Goal: Task Accomplishment & Management: Manage account settings

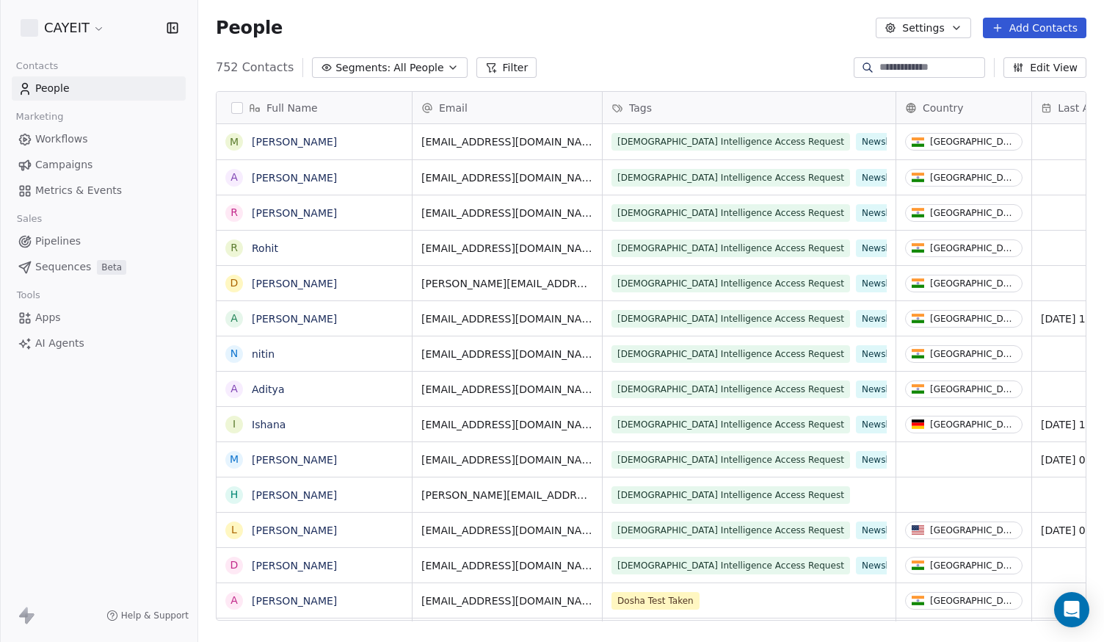
scroll to position [553, 895]
click at [57, 39] on html "CAYEIT Contacts People Marketing Workflows Campaigns Metrics & Events Sales Pip…" at bounding box center [552, 321] width 1104 height 642
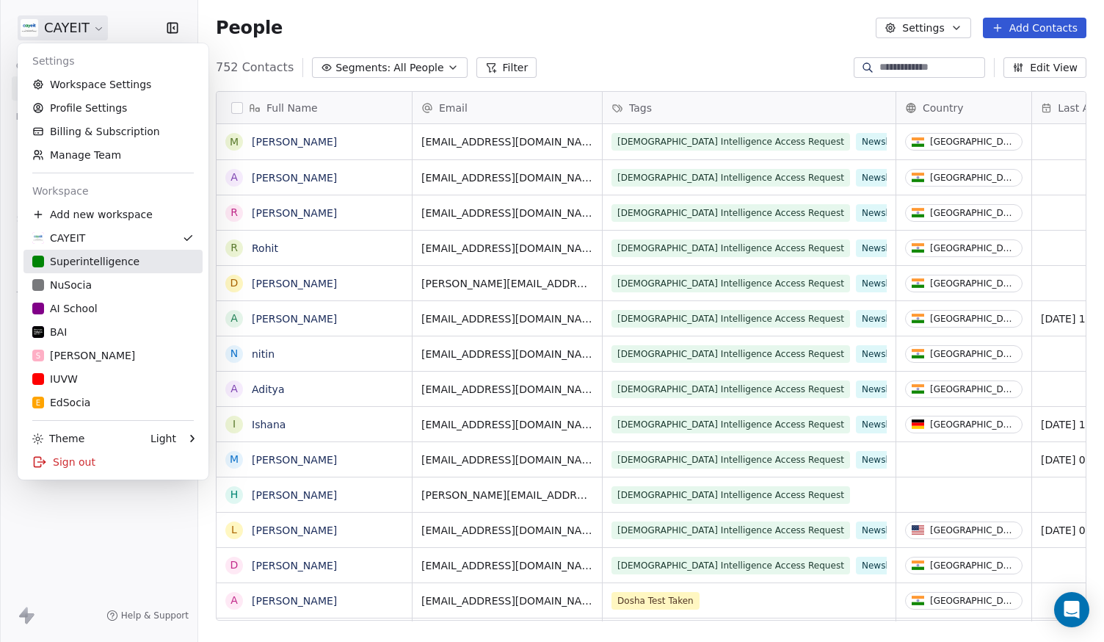
click at [83, 272] on link "Superintelligence" at bounding box center [112, 261] width 179 height 23
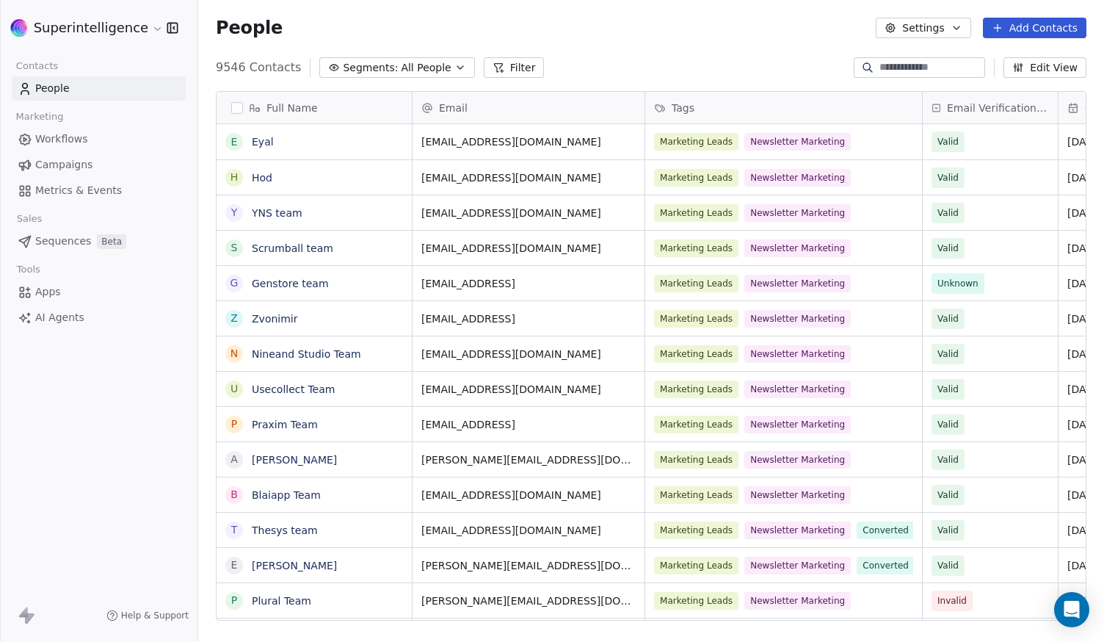
scroll to position [553, 895]
click at [864, 177] on div "Marketing Leads Newsletter Marketing" at bounding box center [770, 178] width 231 height 18
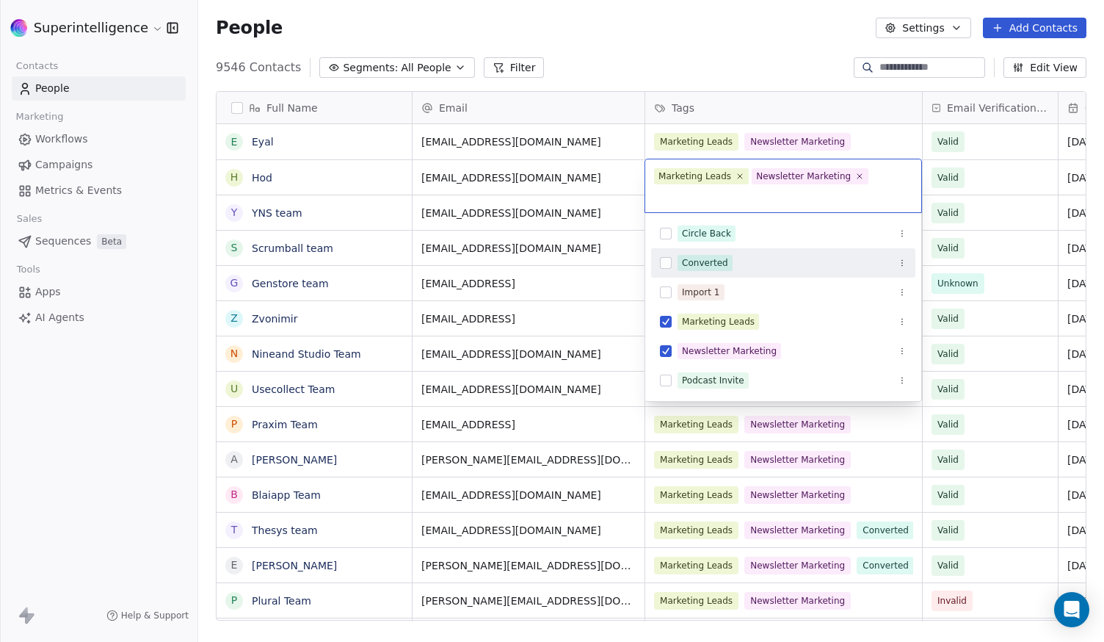
click at [772, 251] on div "Converted" at bounding box center [783, 262] width 264 height 23
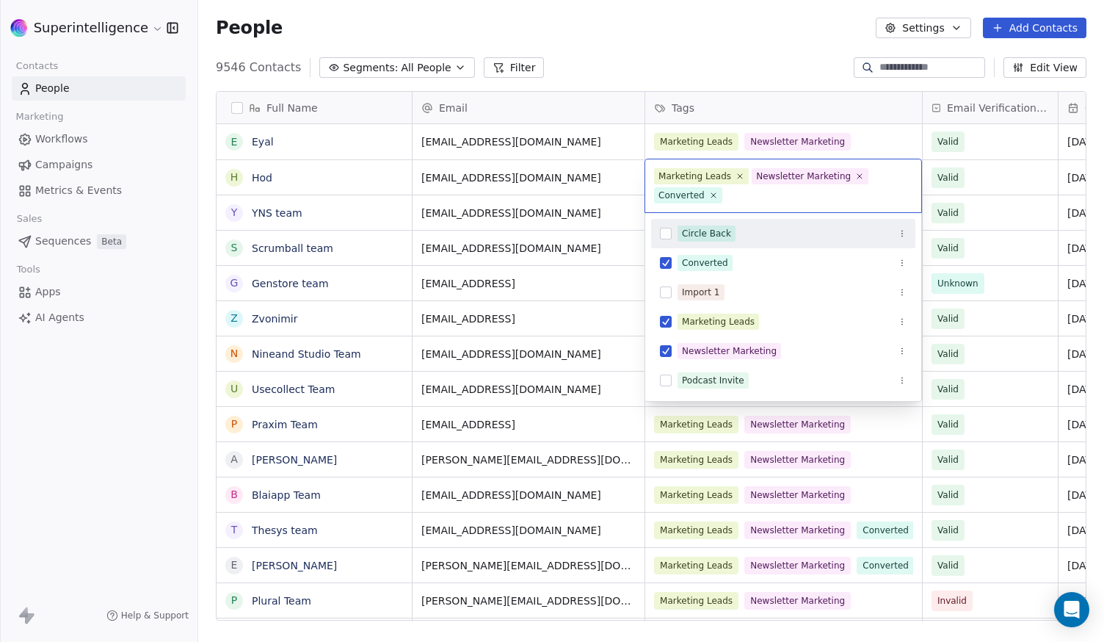
click at [788, 48] on html "Superintelligence Contacts People Marketing Workflows Campaigns Metrics & Event…" at bounding box center [552, 321] width 1104 height 642
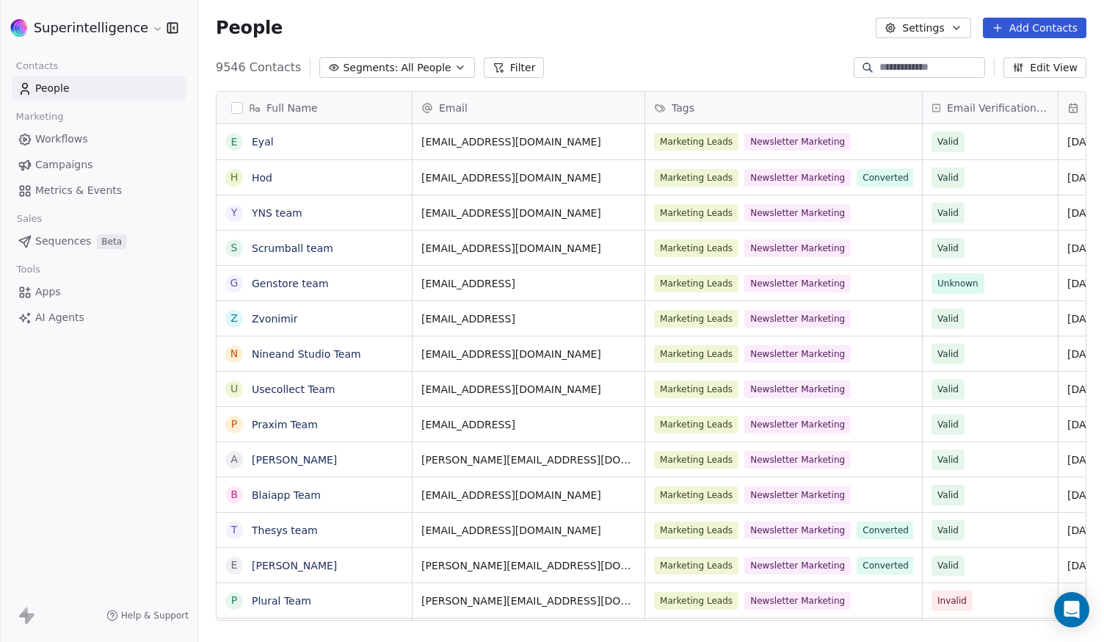
click at [644, 33] on div "People Settings Add Contacts" at bounding box center [651, 28] width 871 height 21
click at [1042, 34] on button "Add Contacts" at bounding box center [1035, 28] width 104 height 21
click at [999, 81] on span "Import from CSV" at bounding box center [1031, 83] width 85 height 15
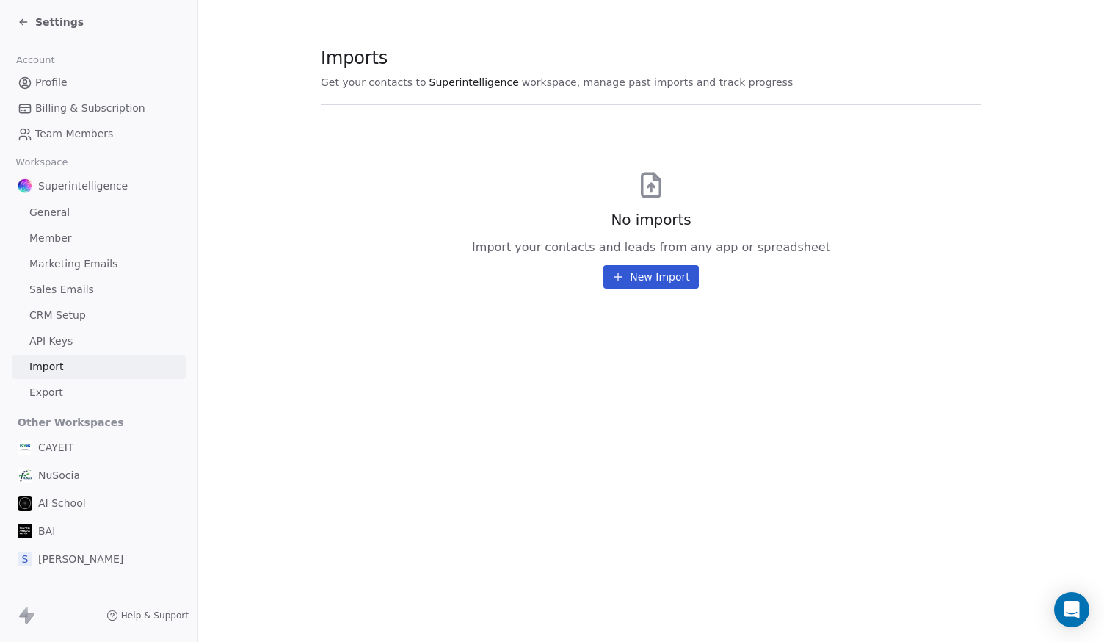
click at [620, 272] on icon at bounding box center [618, 277] width 12 height 12
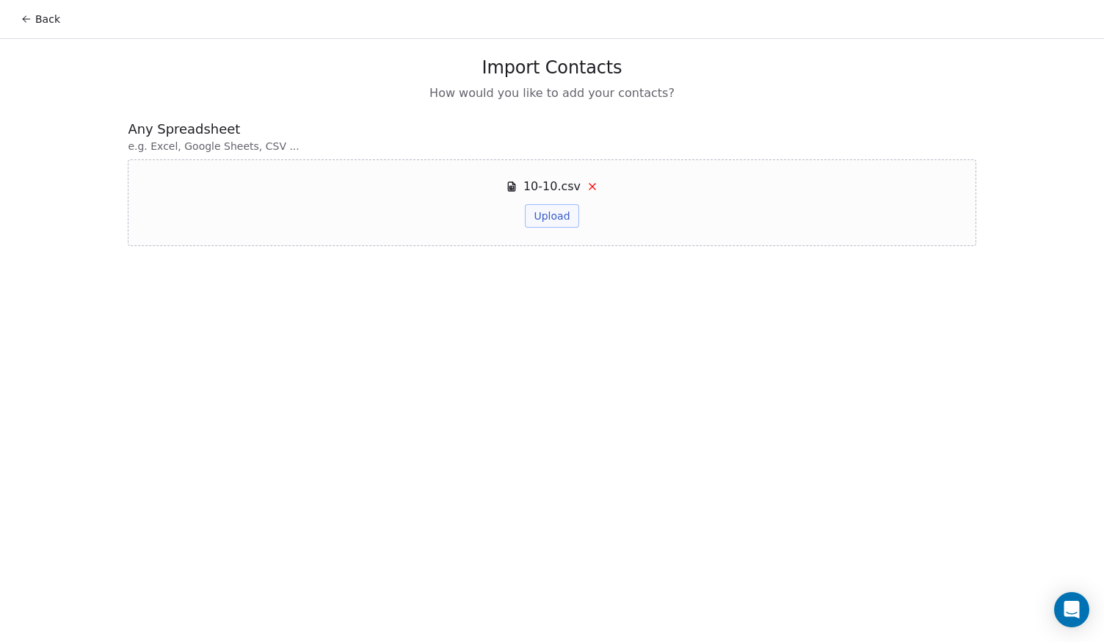
click at [553, 217] on button "Upload" at bounding box center [552, 215] width 54 height 23
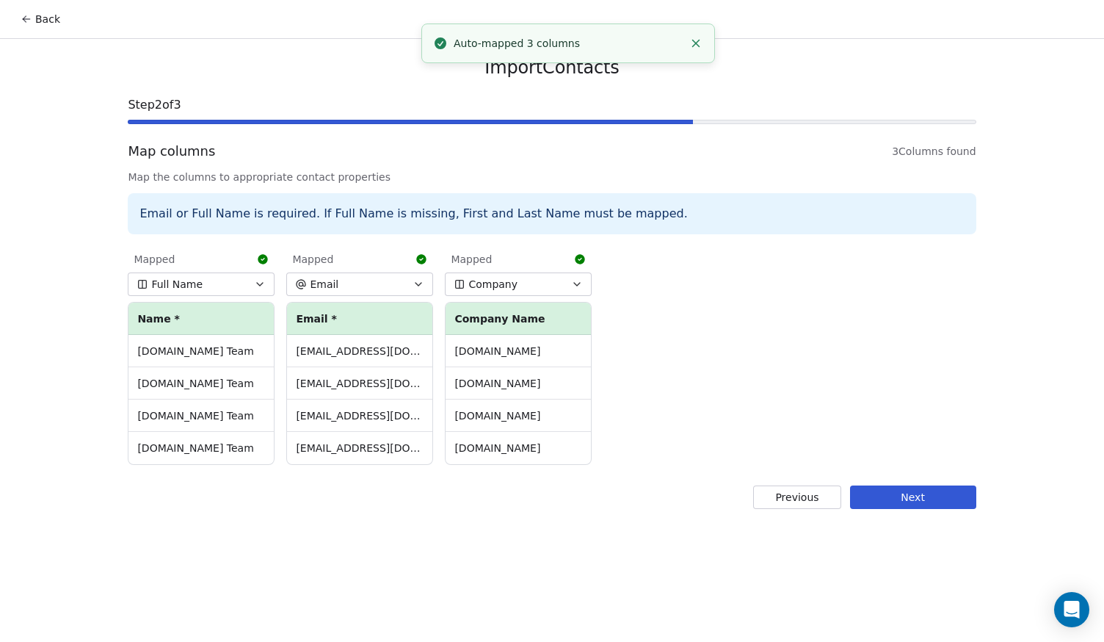
click at [214, 286] on button "Full Name" at bounding box center [201, 283] width 147 height 23
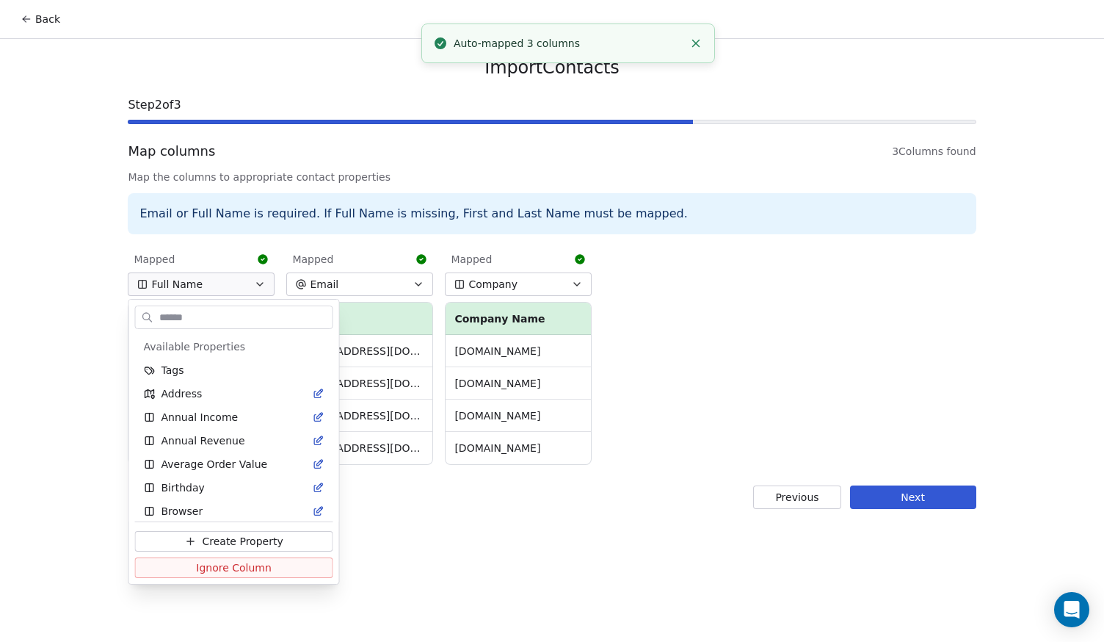
scroll to position [313, 0]
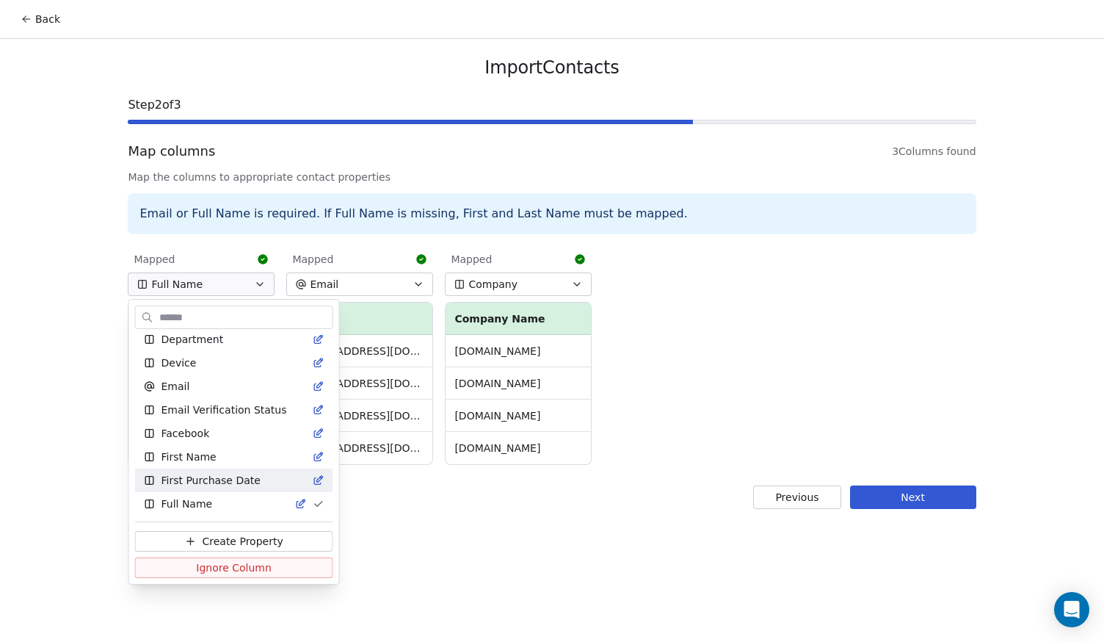
click at [430, 563] on html "Back Import Contacts Step 2 of 3 Map columns 3 Columns found Map the columns to…" at bounding box center [552, 321] width 1104 height 642
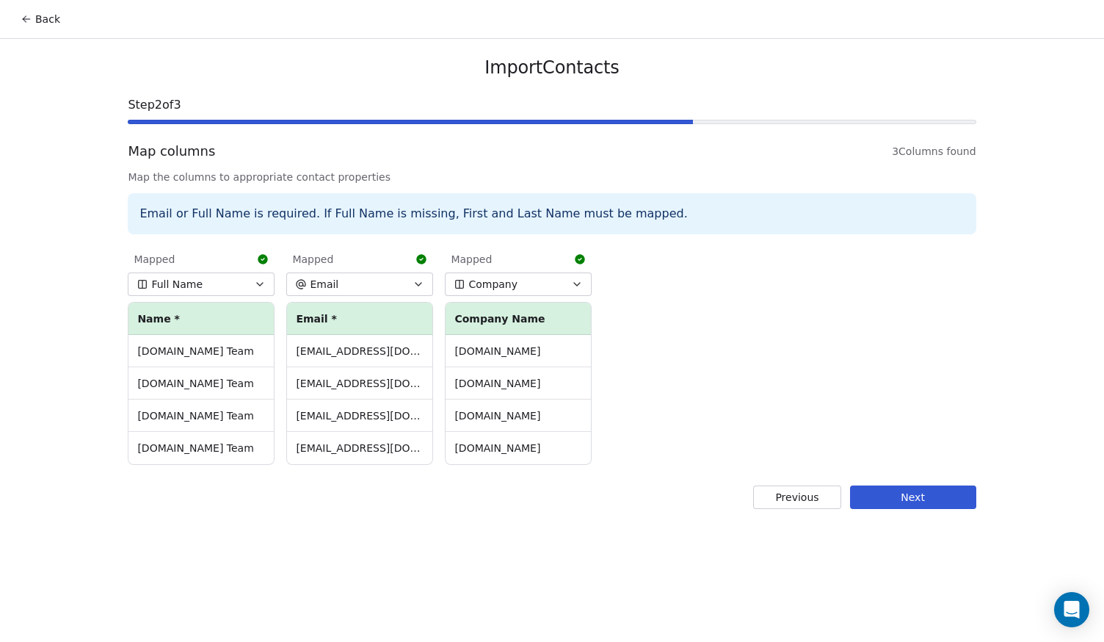
click at [912, 504] on button "Next" at bounding box center [913, 496] width 126 height 23
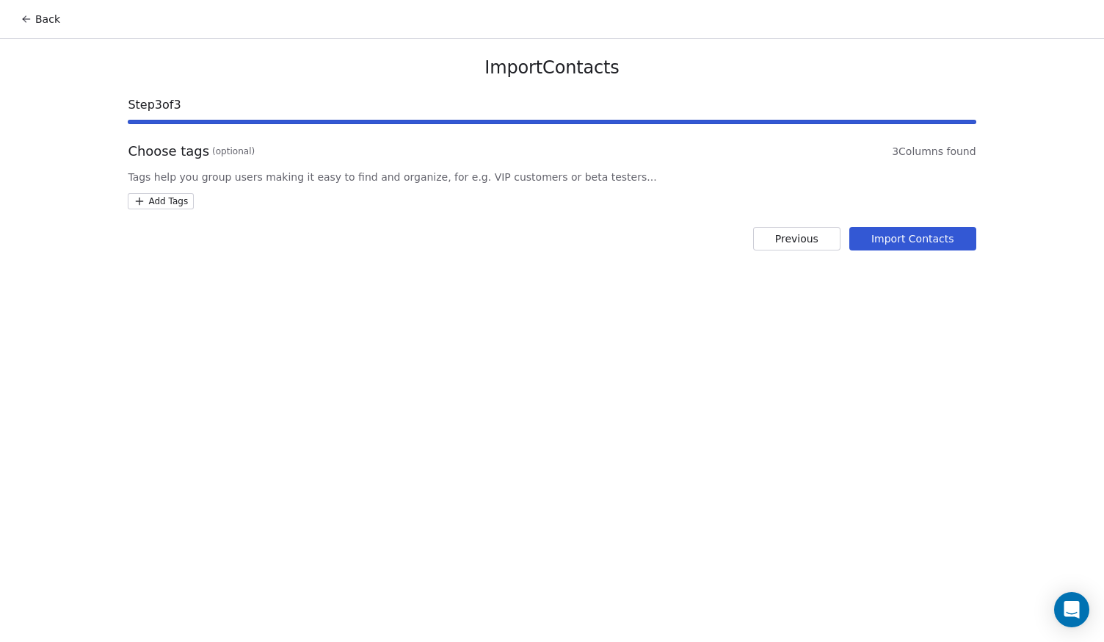
click at [151, 206] on html "Back Import Contacts Step 3 of 3 Choose tags (optional) 3 Columns found Tags he…" at bounding box center [552, 321] width 1104 height 642
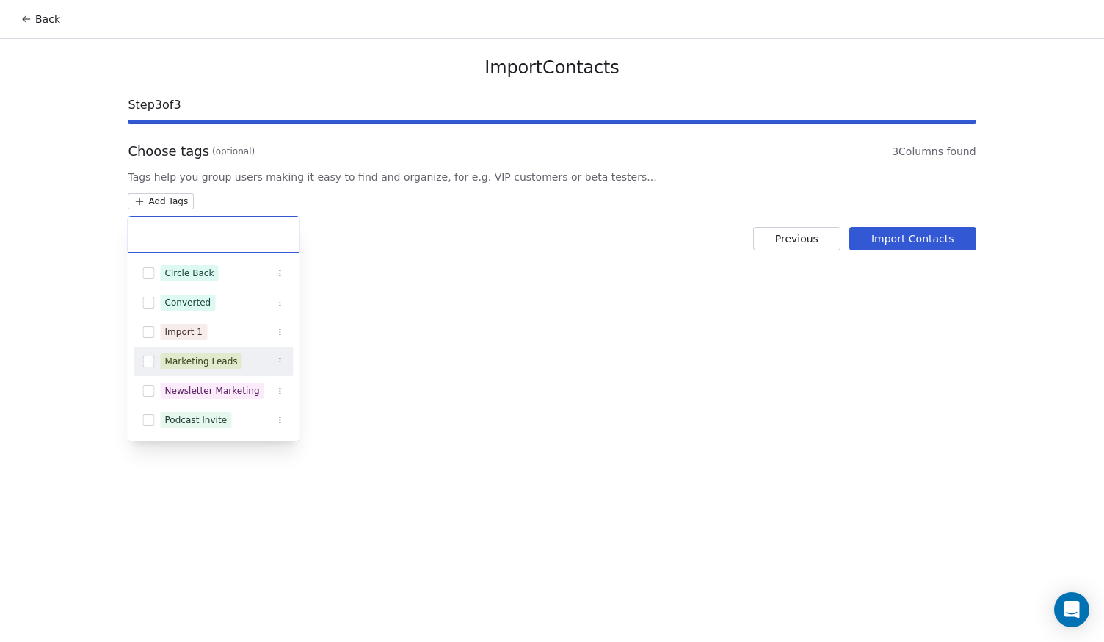
click at [223, 363] on div "Marketing Leads" at bounding box center [201, 361] width 73 height 13
click at [228, 391] on div "Newsletter Marketing" at bounding box center [212, 390] width 95 height 13
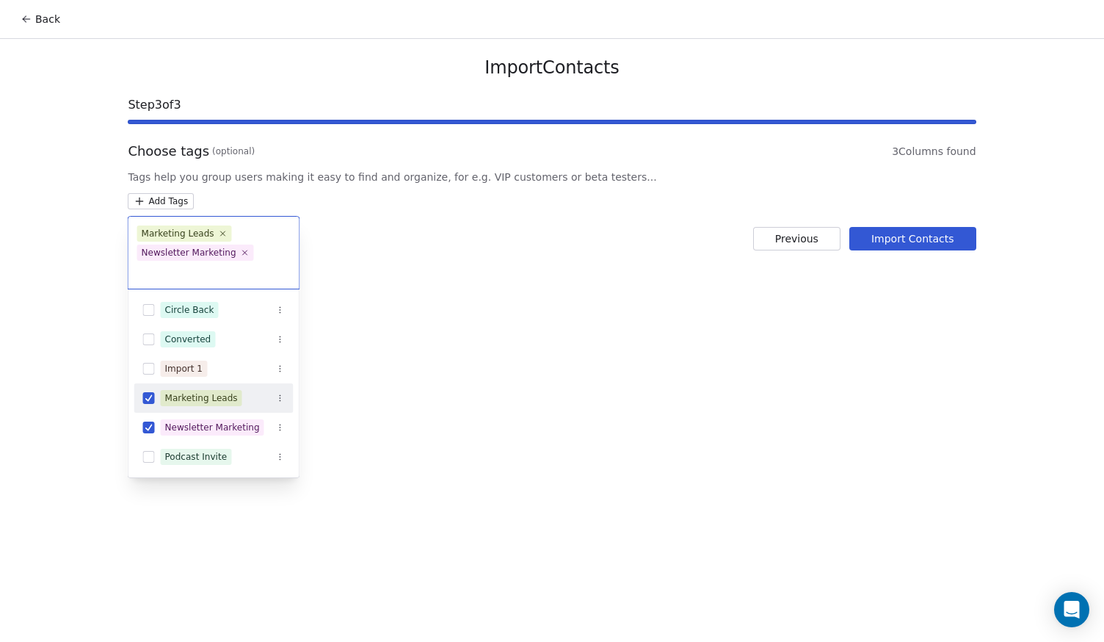
click at [531, 454] on html "Back Import Contacts Step 3 of 3 Choose tags (optional) 3 Columns found Tags he…" at bounding box center [552, 321] width 1104 height 642
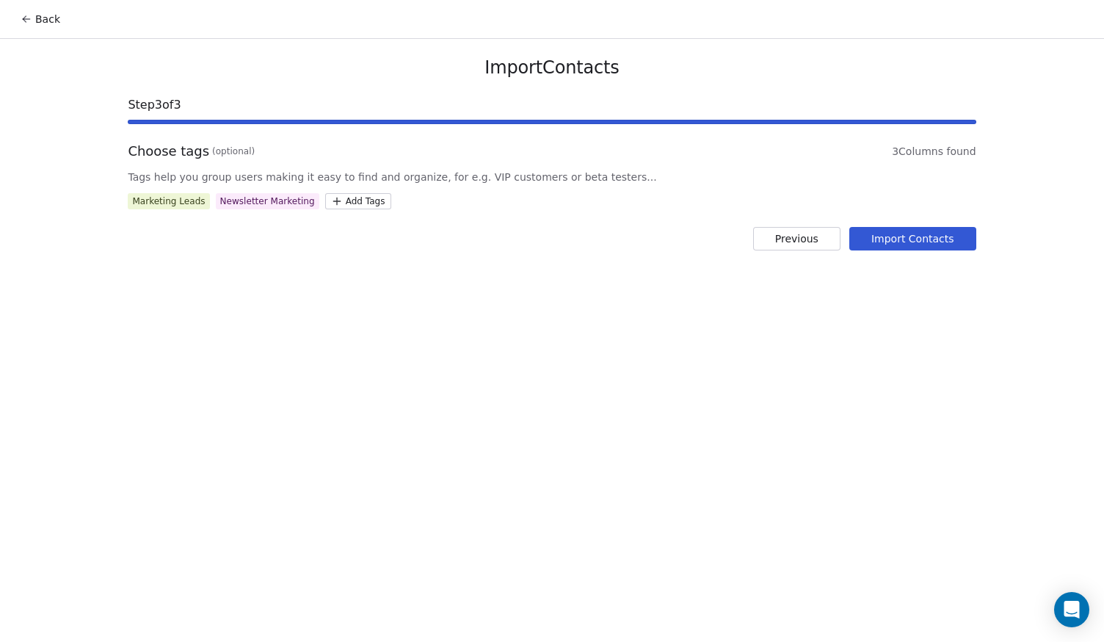
click at [972, 236] on button "Import Contacts" at bounding box center [912, 238] width 127 height 23
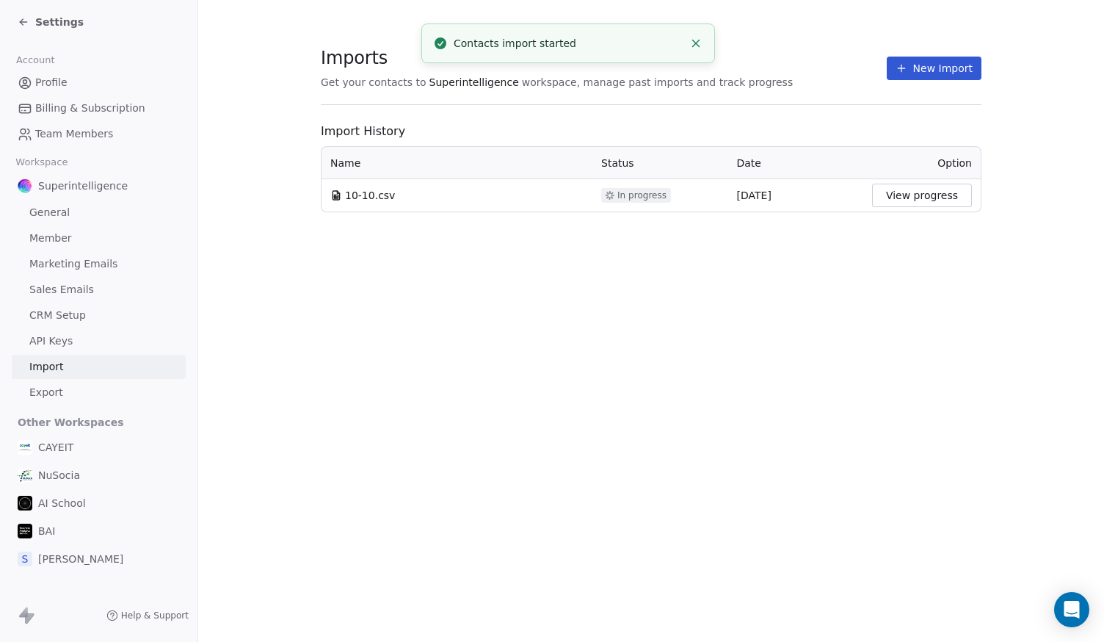
click at [937, 197] on button "View progress" at bounding box center [922, 195] width 100 height 23
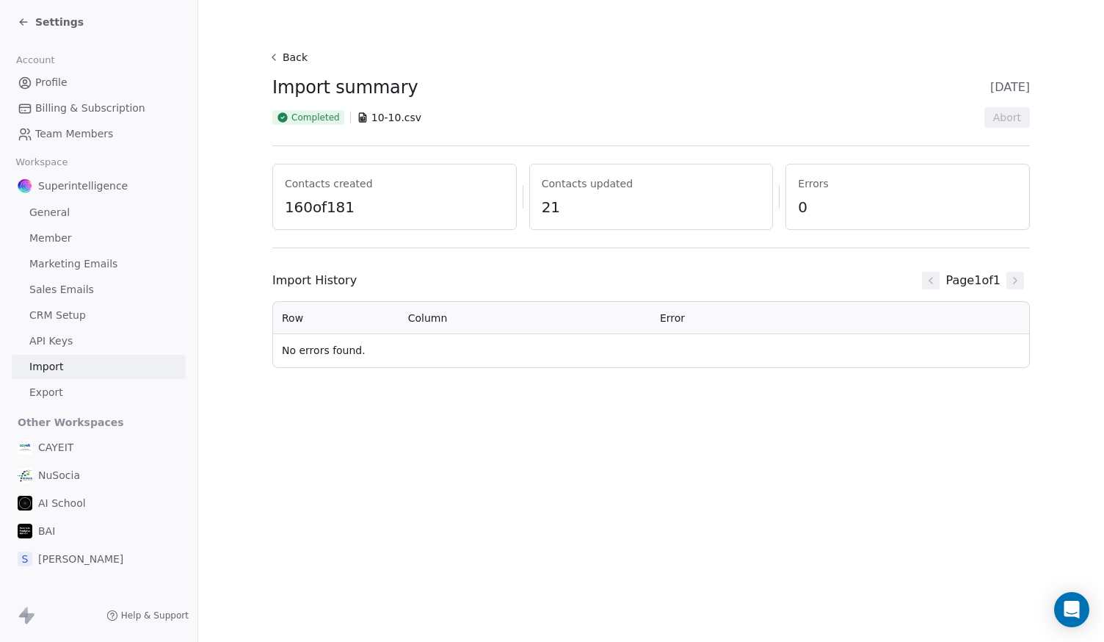
click at [52, 20] on span "Settings" at bounding box center [59, 22] width 48 height 15
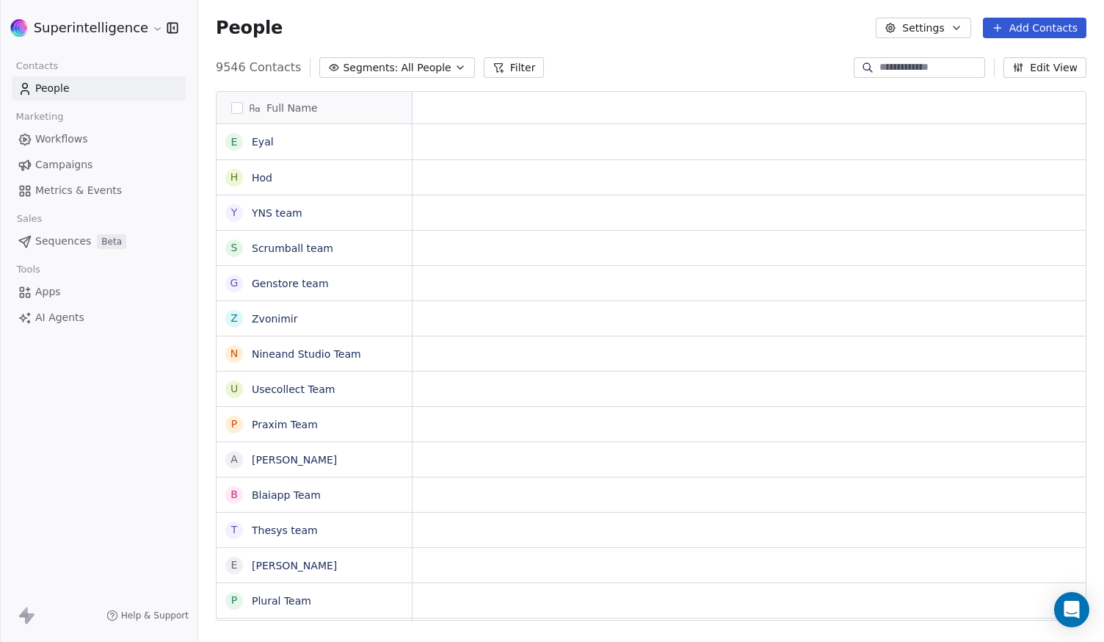
scroll to position [553, 895]
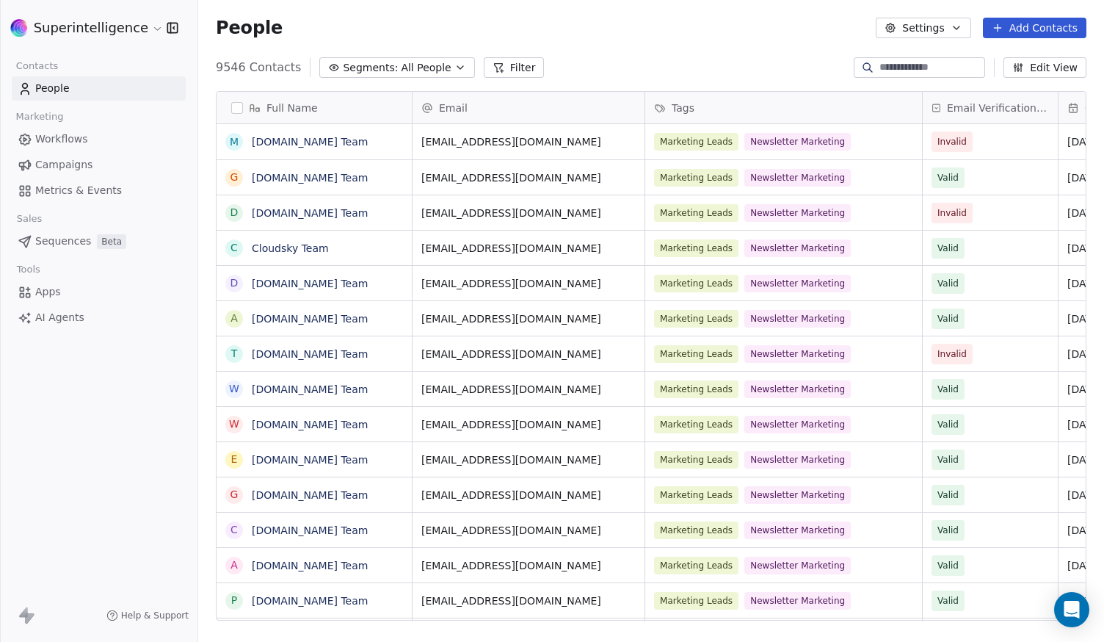
click at [78, 134] on span "Workflows" at bounding box center [61, 138] width 53 height 15
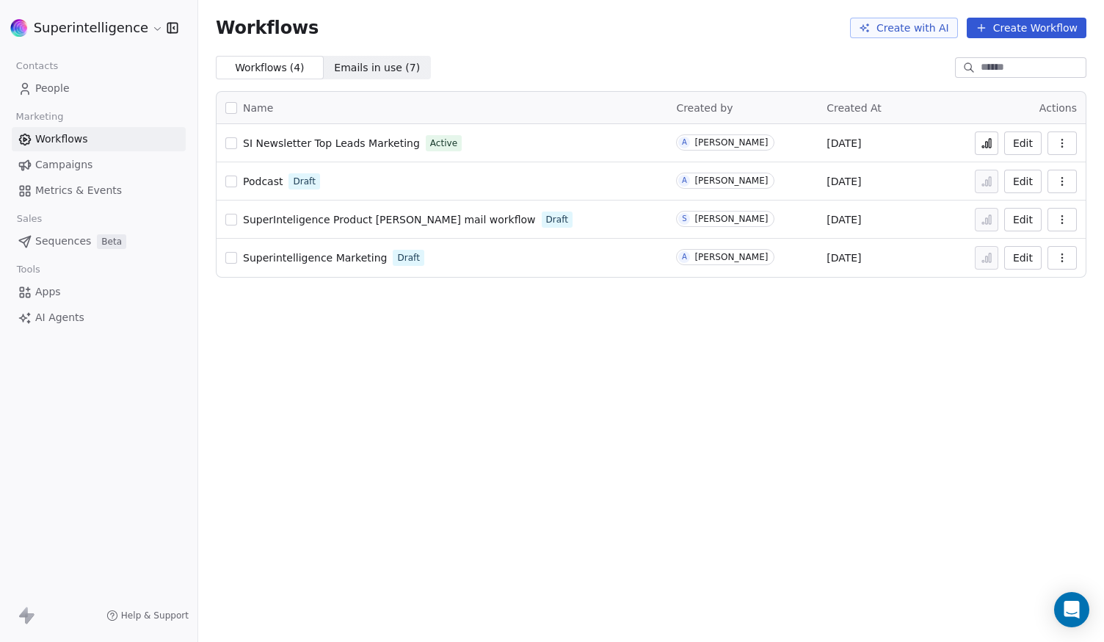
click at [991, 141] on icon at bounding box center [990, 143] width 2 height 9
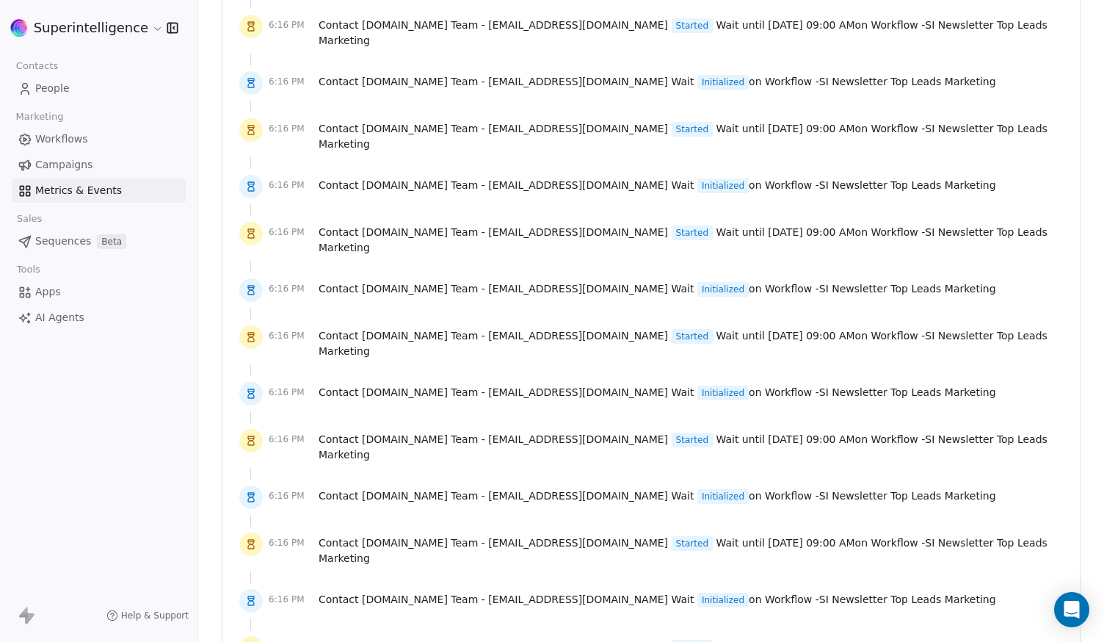
scroll to position [3008, 0]
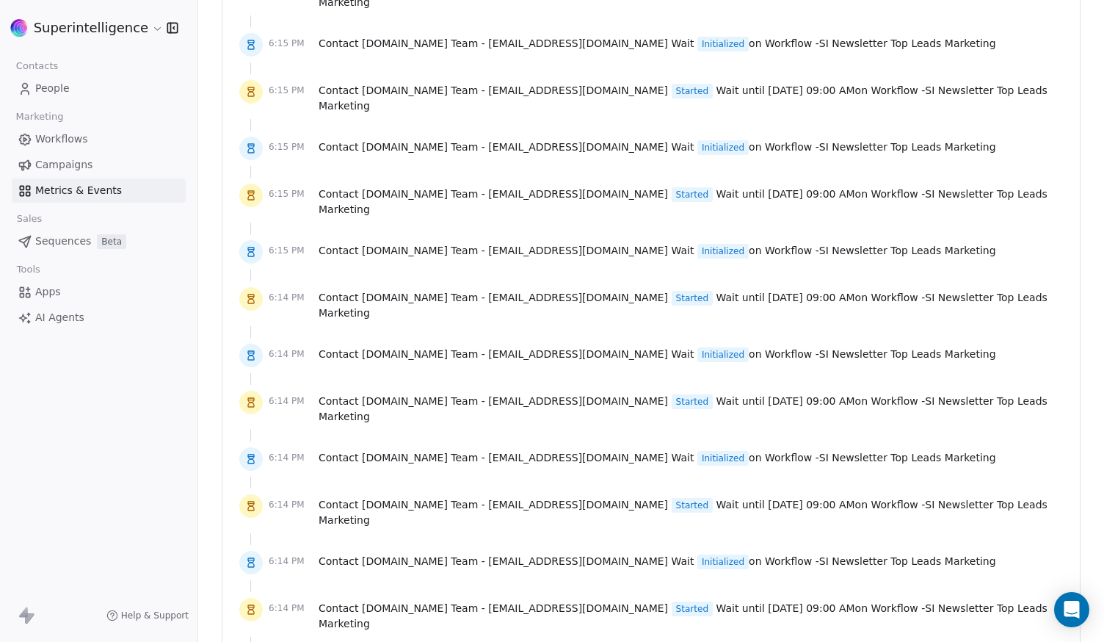
scroll to position [5415, 0]
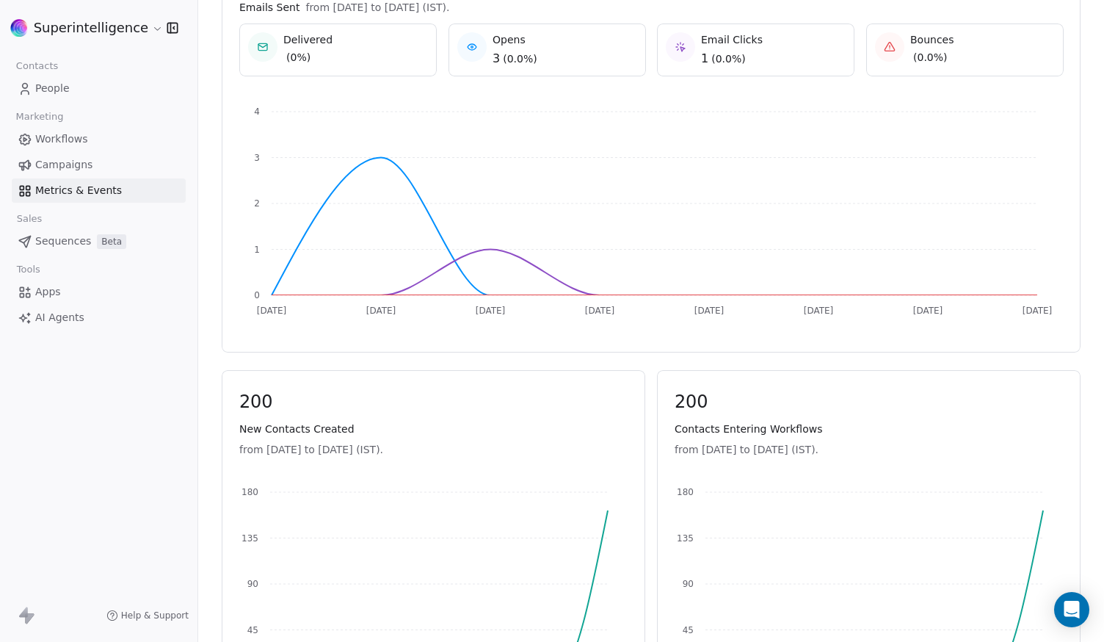
scroll to position [0, 0]
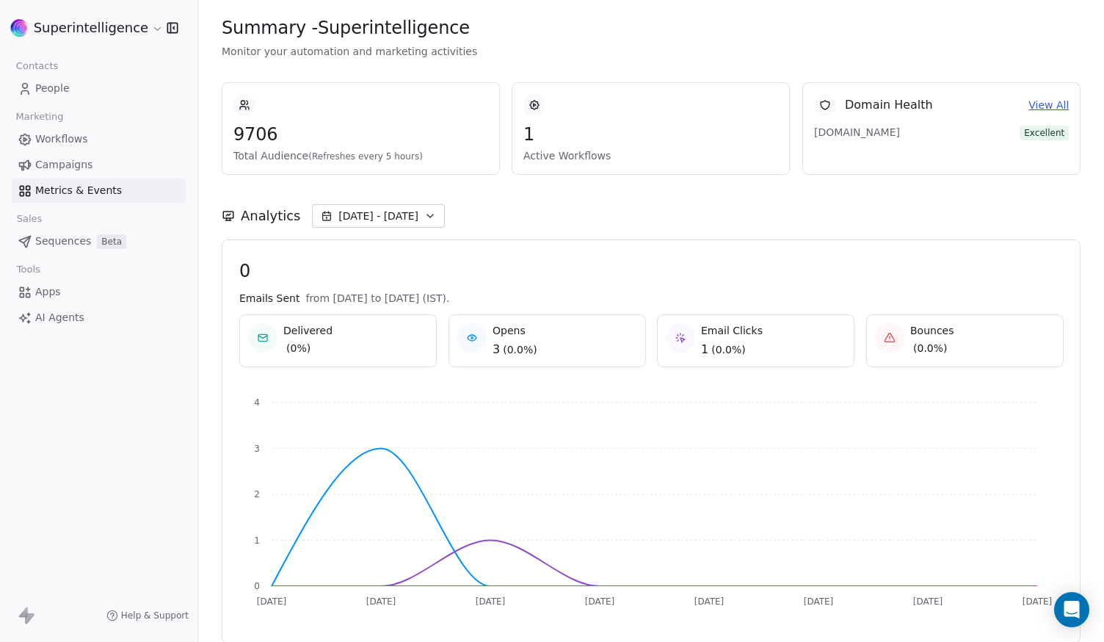
click at [133, 96] on link "People" at bounding box center [99, 88] width 174 height 24
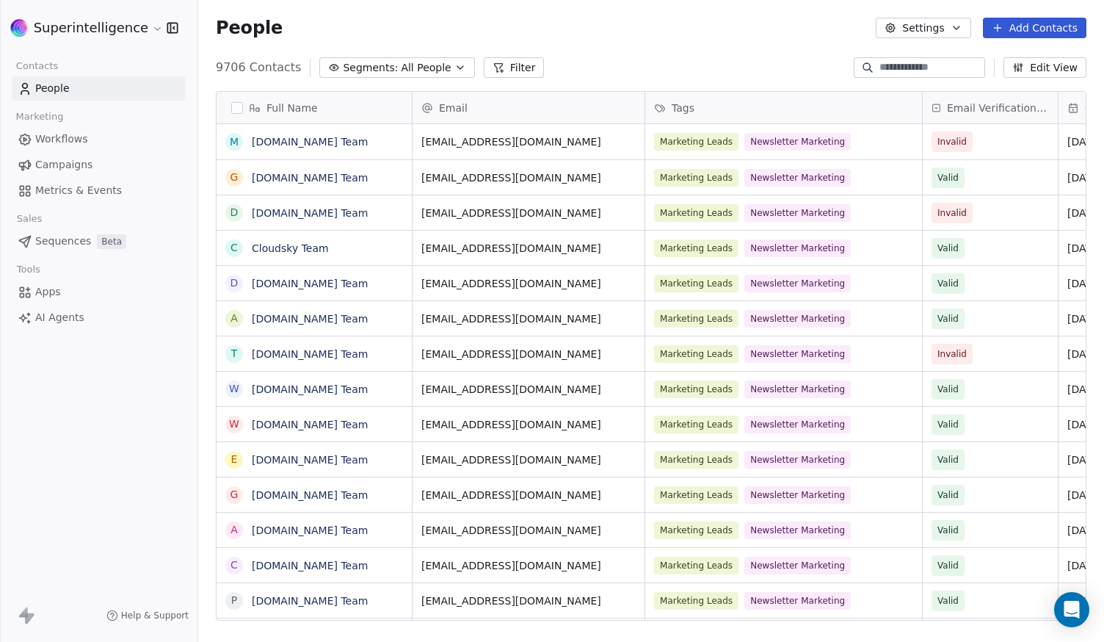
scroll to position [553, 895]
click at [484, 77] on button "Filter" at bounding box center [514, 67] width 61 height 21
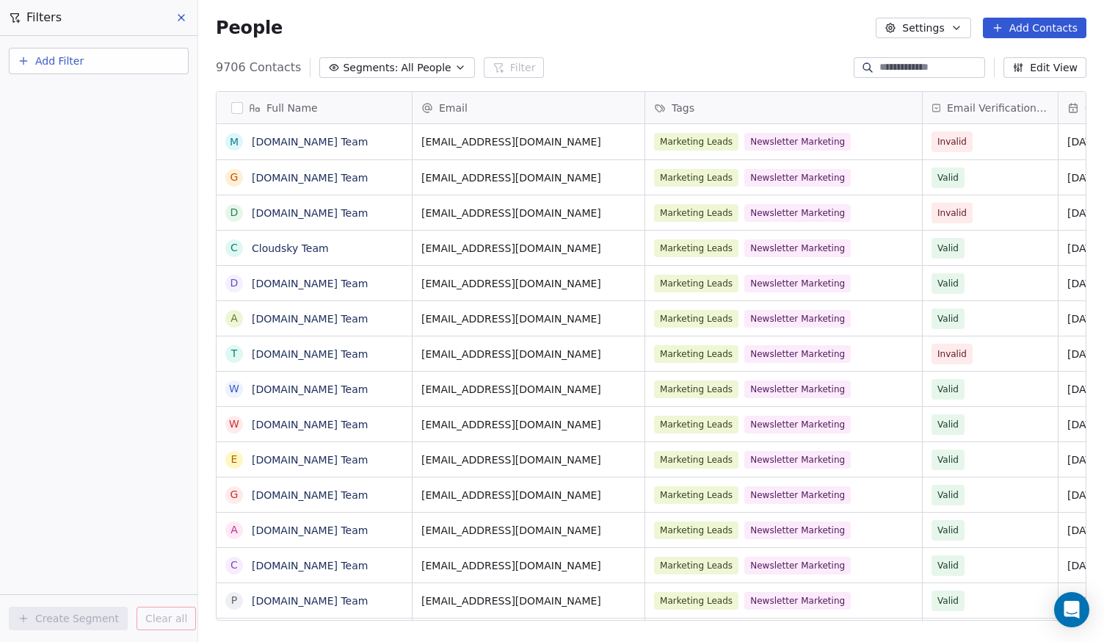
click at [115, 68] on button "Add Filter" at bounding box center [99, 61] width 180 height 26
click at [112, 97] on span "Contact properties" at bounding box center [71, 95] width 95 height 15
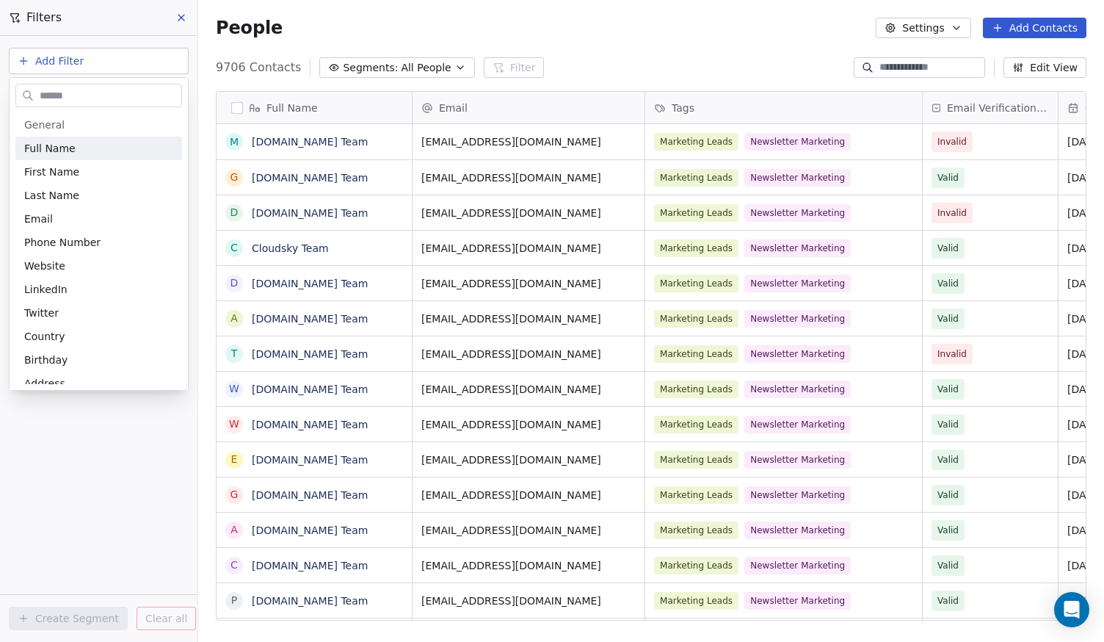
click at [102, 94] on input "text" at bounding box center [109, 95] width 145 height 21
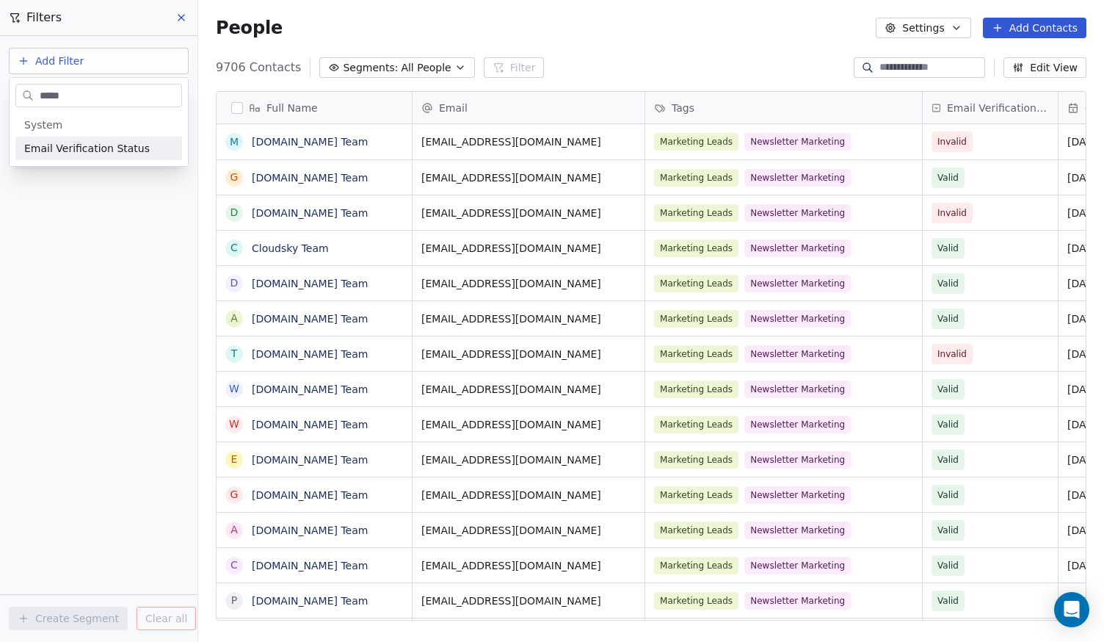
type input "*****"
click at [76, 151] on span "Email Verification Status" at bounding box center [87, 148] width 126 height 15
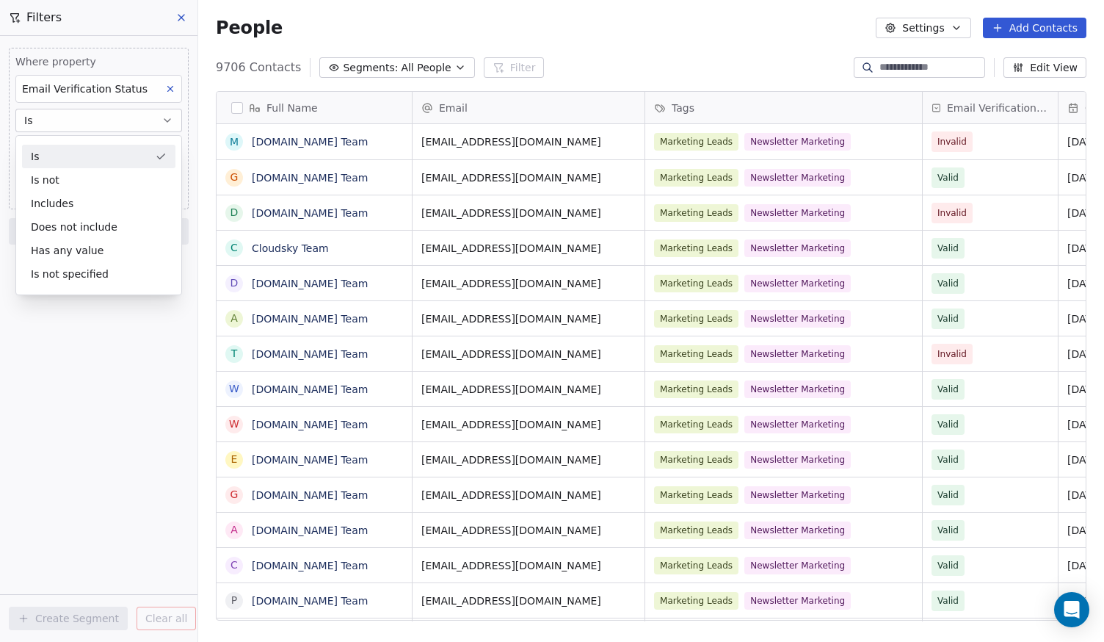
click at [81, 156] on div "Is" at bounding box center [98, 156] width 153 height 23
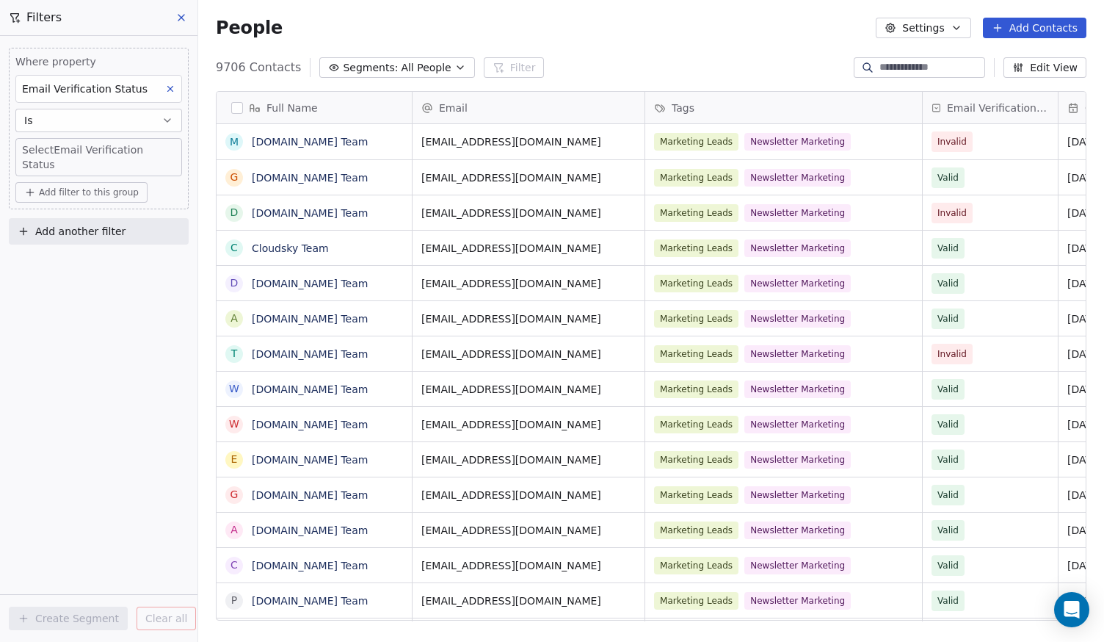
click at [85, 150] on body "Superintelligence Contacts People Marketing Workflows Campaigns Metrics & Event…" at bounding box center [552, 321] width 1104 height 642
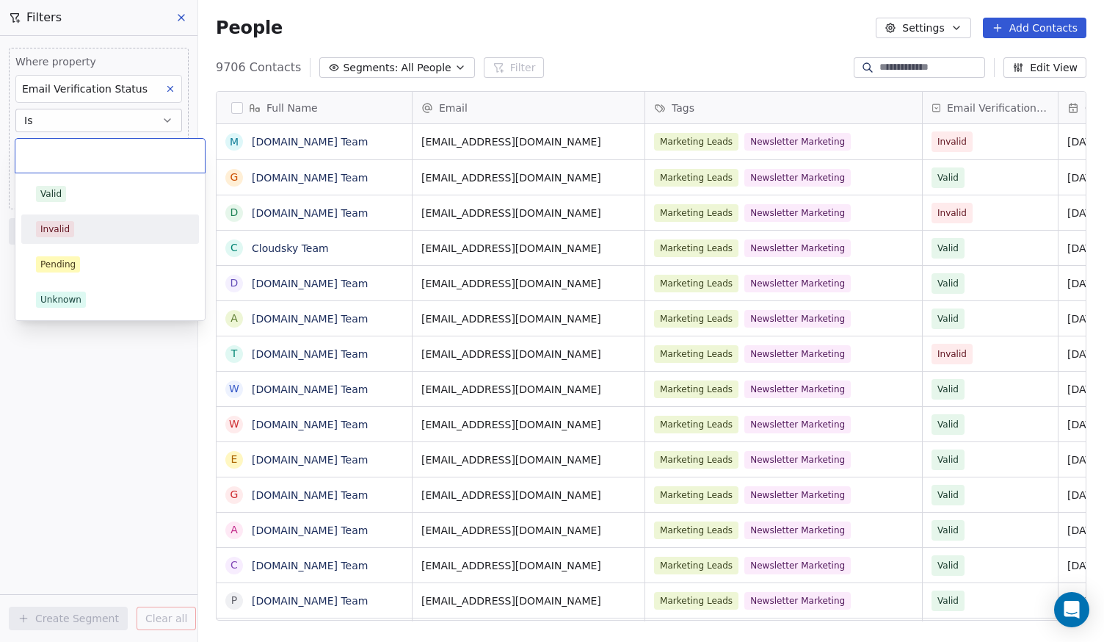
click at [87, 225] on div "Invalid" at bounding box center [110, 229] width 148 height 16
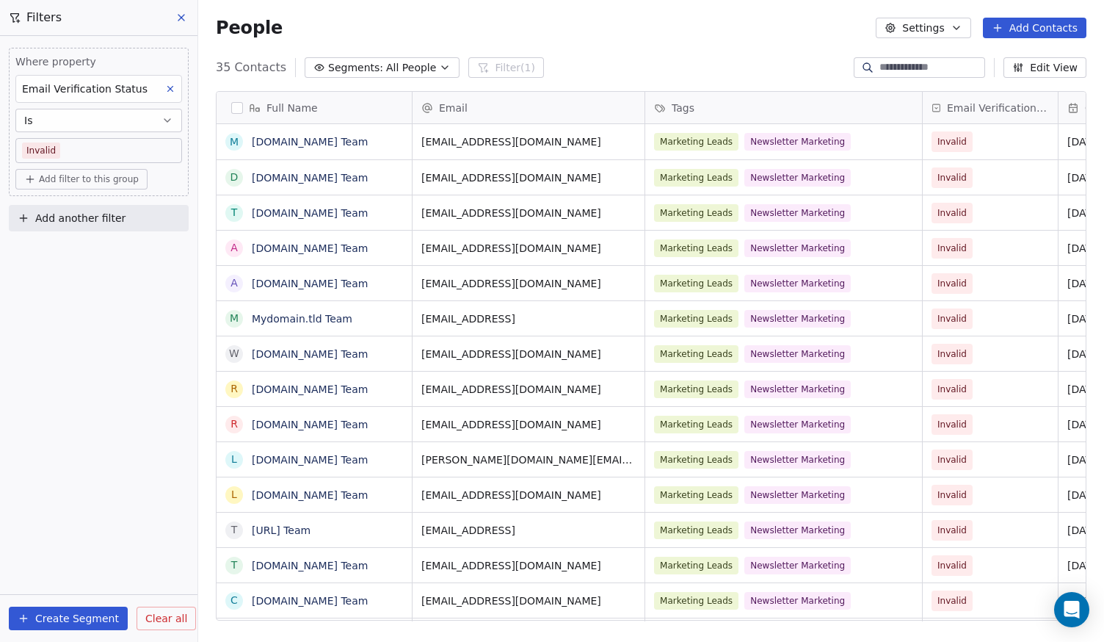
click at [239, 109] on button "button" at bounding box center [237, 108] width 12 height 12
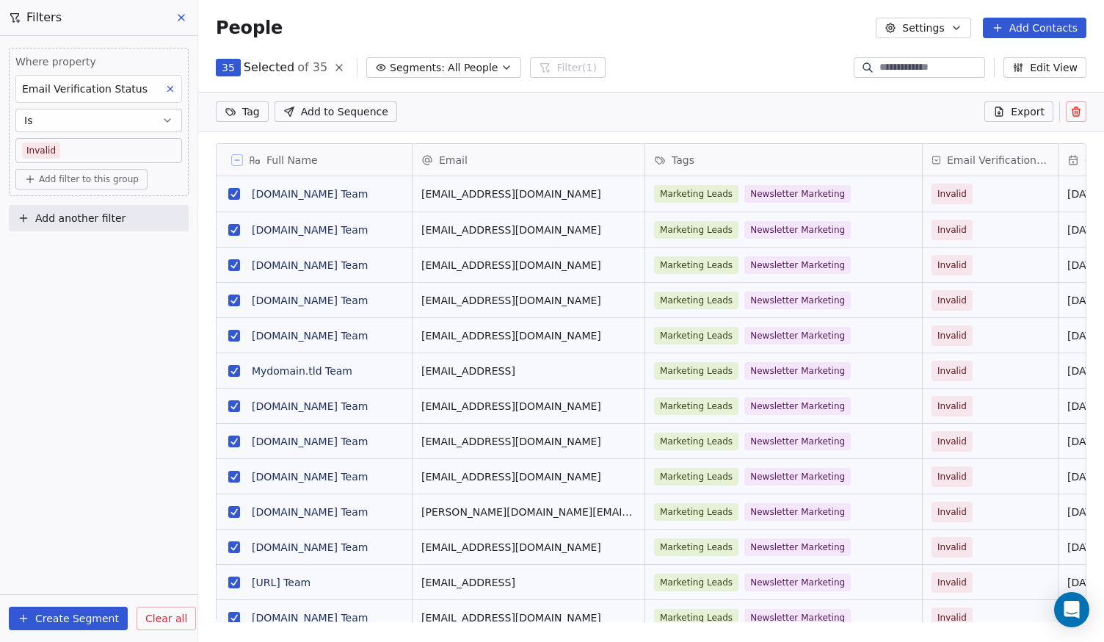
scroll to position [502, 895]
click at [1072, 117] on icon at bounding box center [1076, 112] width 12 height 12
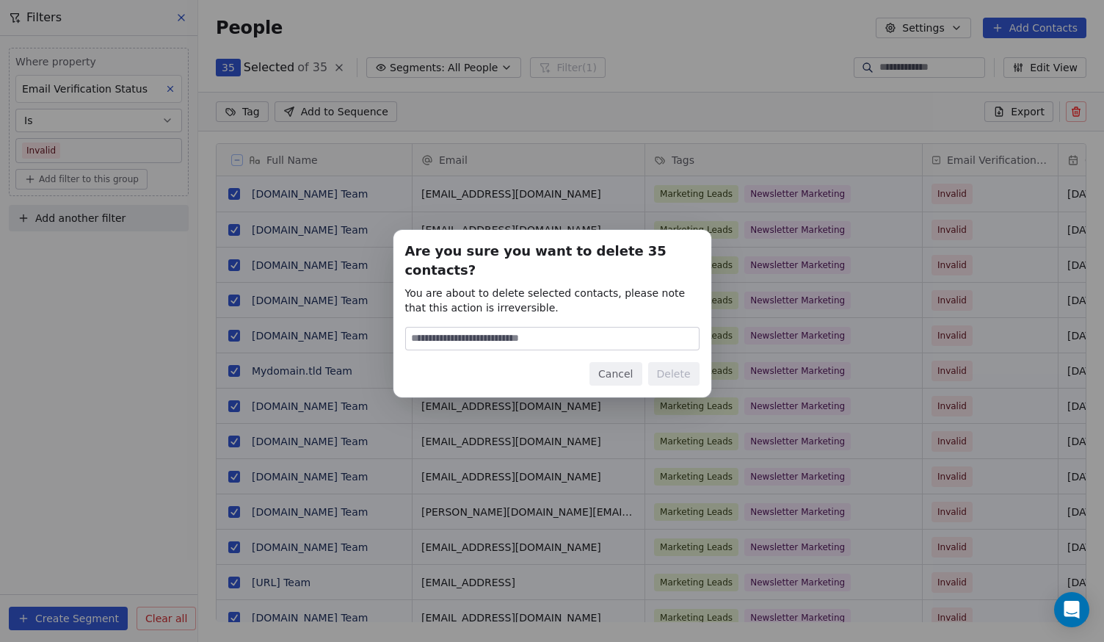
click at [522, 333] on input at bounding box center [552, 338] width 293 height 22
type input "******"
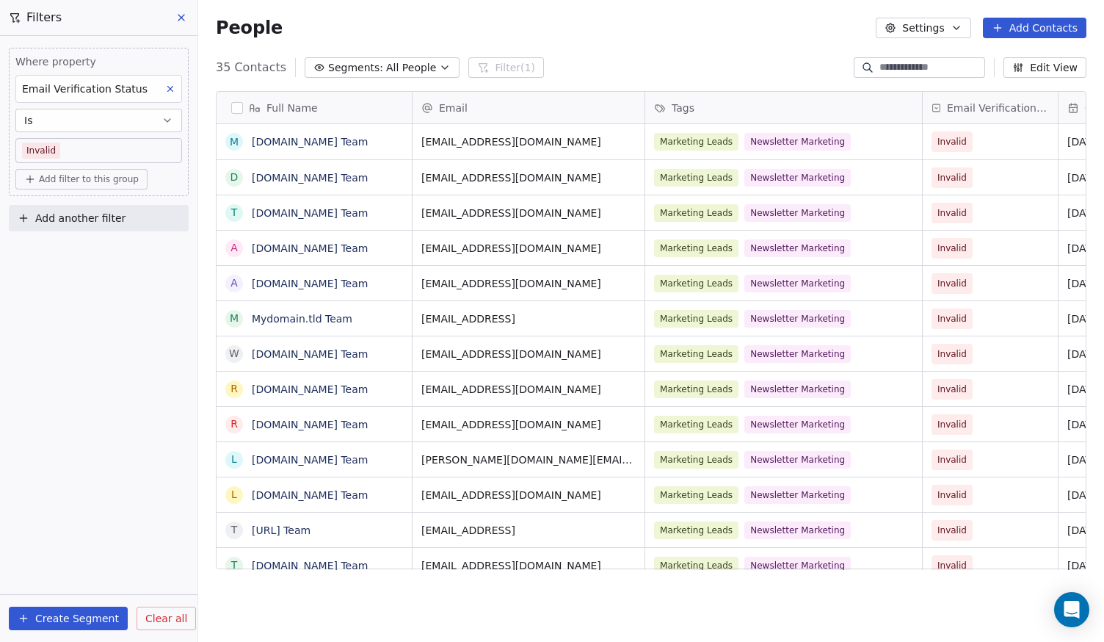
scroll to position [0, 0]
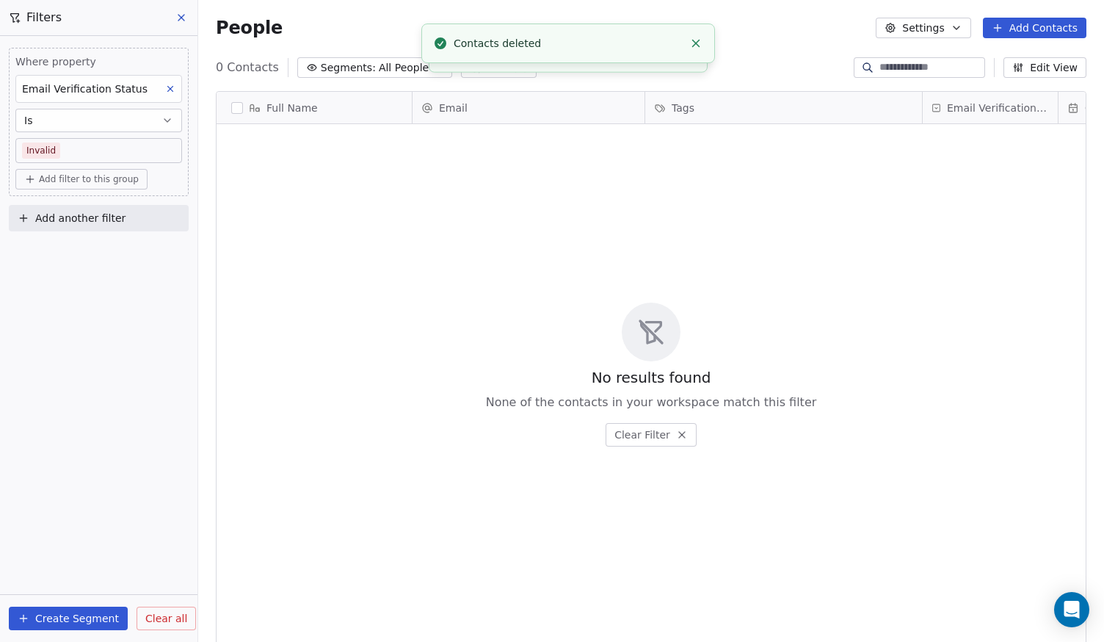
click at [168, 623] on span "Clear all" at bounding box center [166, 618] width 42 height 15
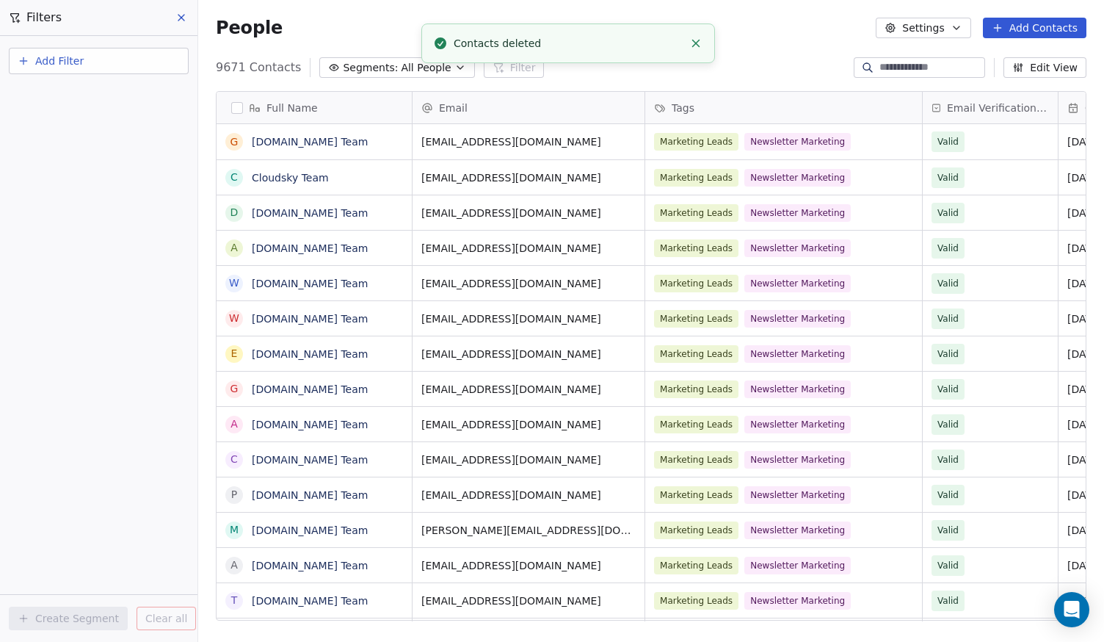
click at [736, 70] on div "9671 Contacts Segments: All People Filter Edit View" at bounding box center [651, 67] width 906 height 23
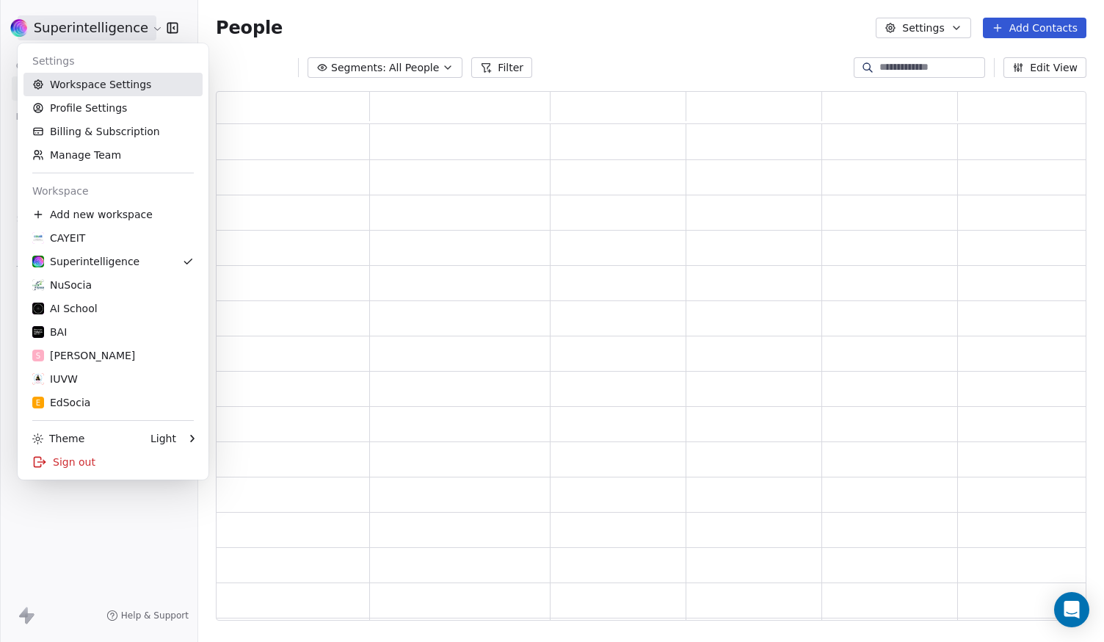
scroll to position [518, 860]
click at [106, 92] on link "Workspace Settings" at bounding box center [112, 84] width 179 height 23
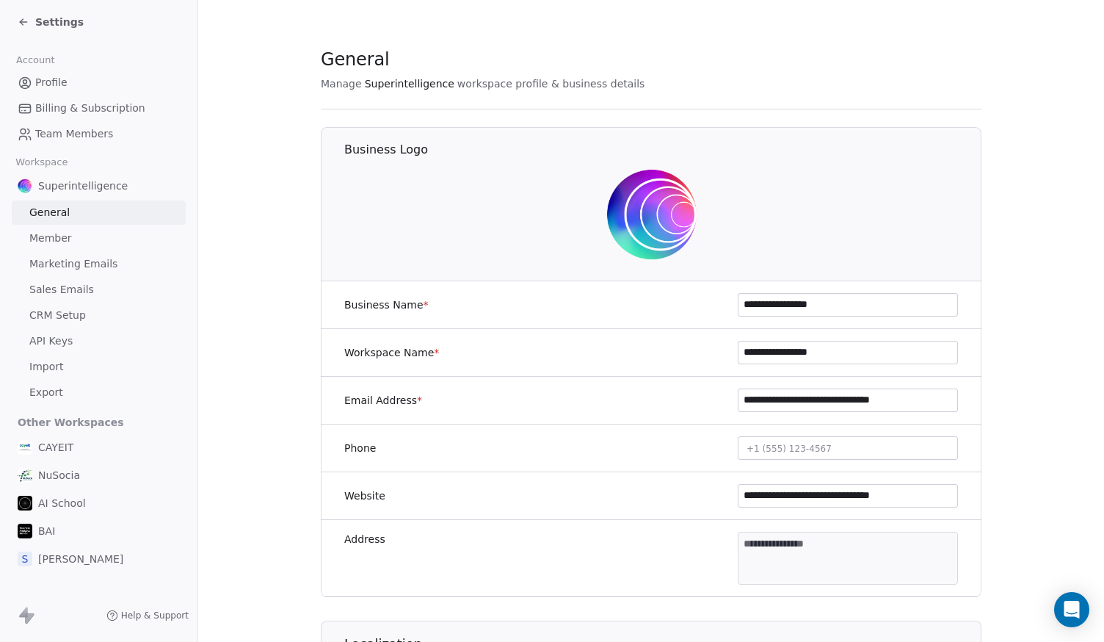
click at [95, 286] on link "Sales Emails" at bounding box center [99, 289] width 174 height 24
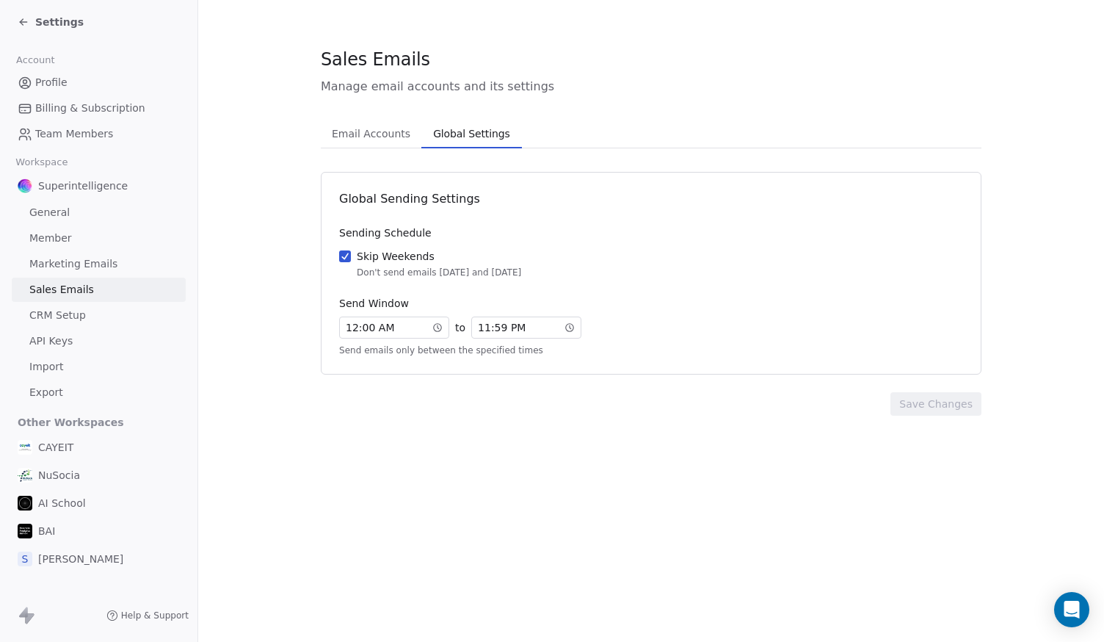
click at [453, 137] on span "Global Settings" at bounding box center [471, 133] width 88 height 21
click at [382, 135] on span "Email Accounts" at bounding box center [371, 133] width 90 height 21
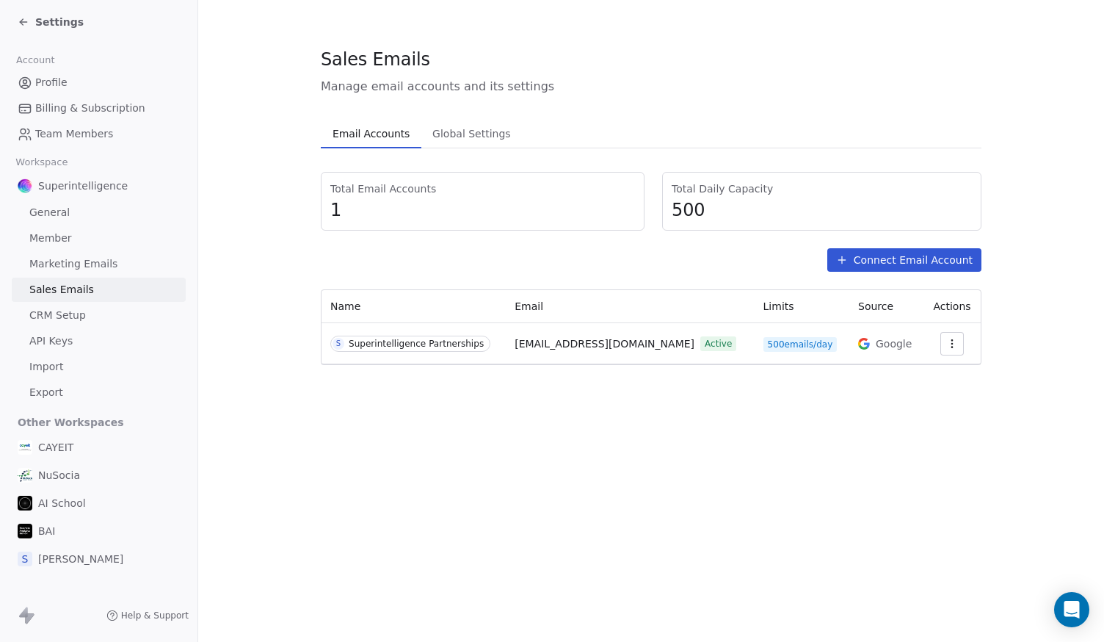
click at [120, 262] on link "Marketing Emails" at bounding box center [99, 264] width 174 height 24
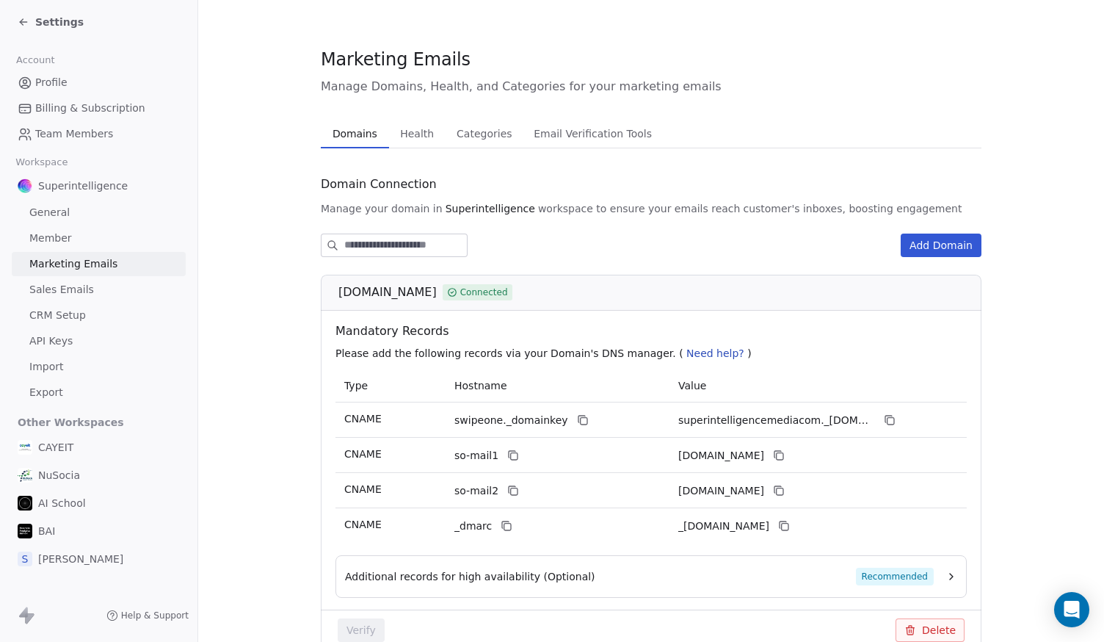
click at [478, 140] on span "Categories" at bounding box center [484, 133] width 67 height 21
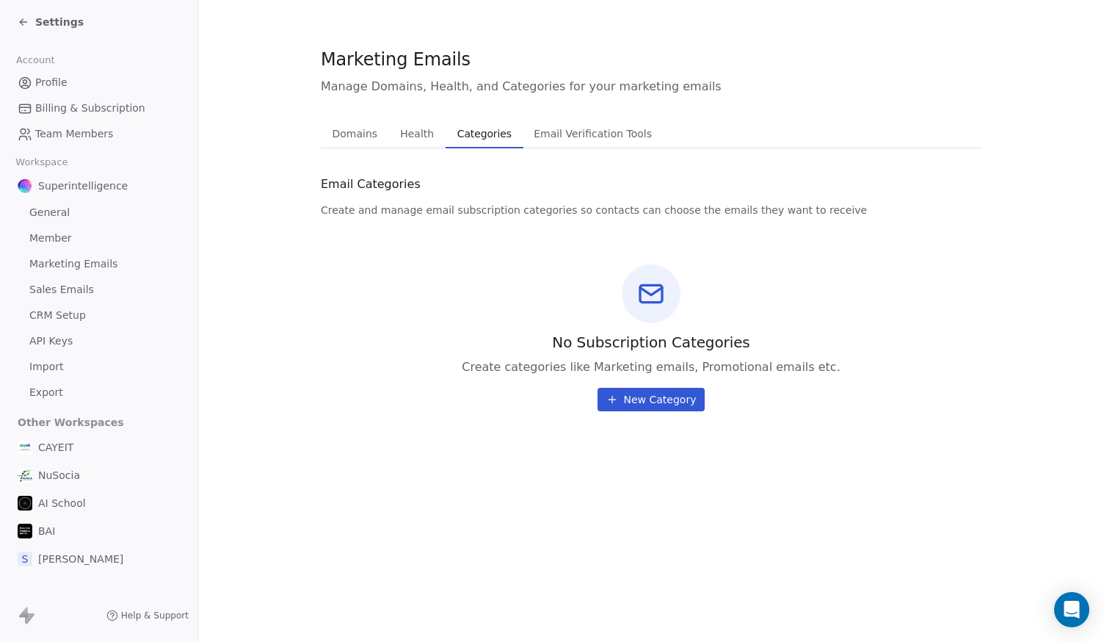
click at [598, 145] on button "Email Verification Tools Email Verification Tools" at bounding box center [592, 133] width 139 height 29
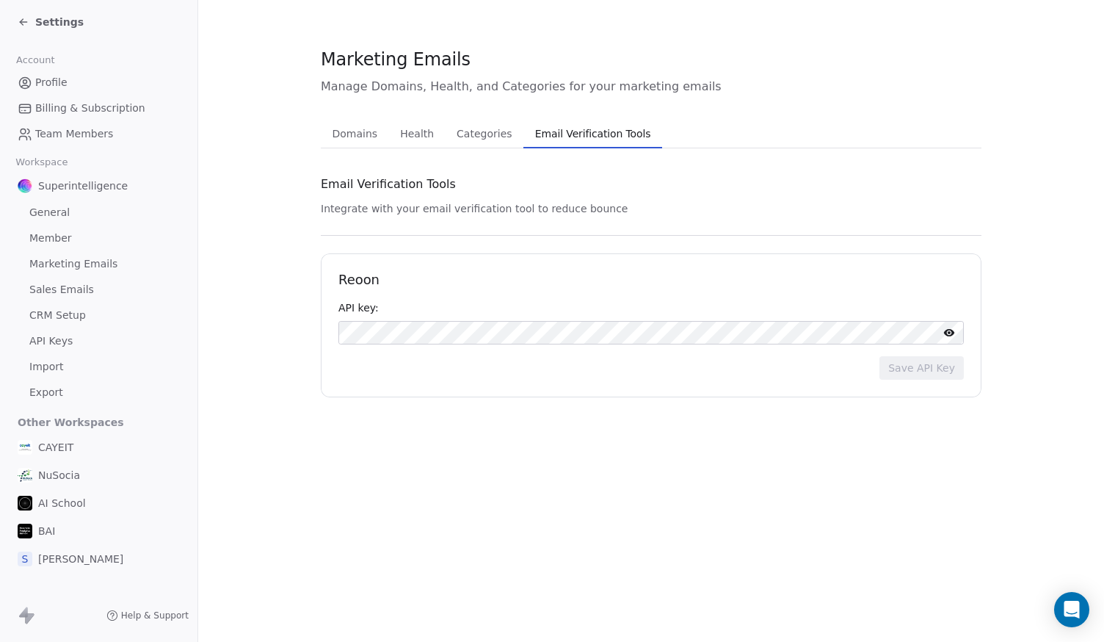
click at [428, 131] on span "Health" at bounding box center [417, 133] width 46 height 21
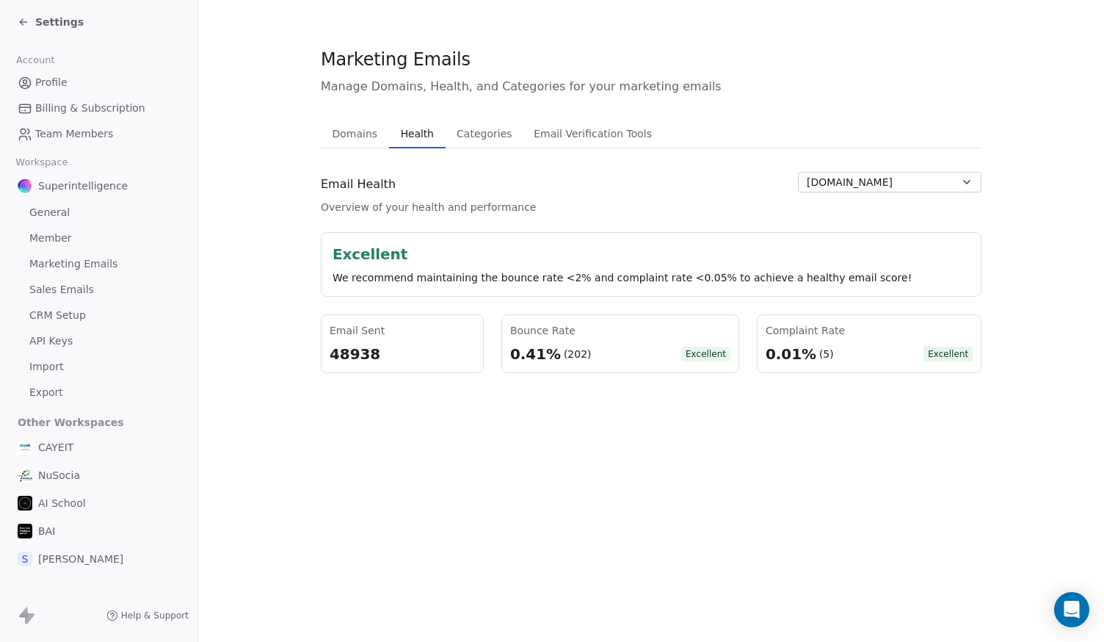
click at [48, 21] on span "Settings" at bounding box center [59, 22] width 48 height 15
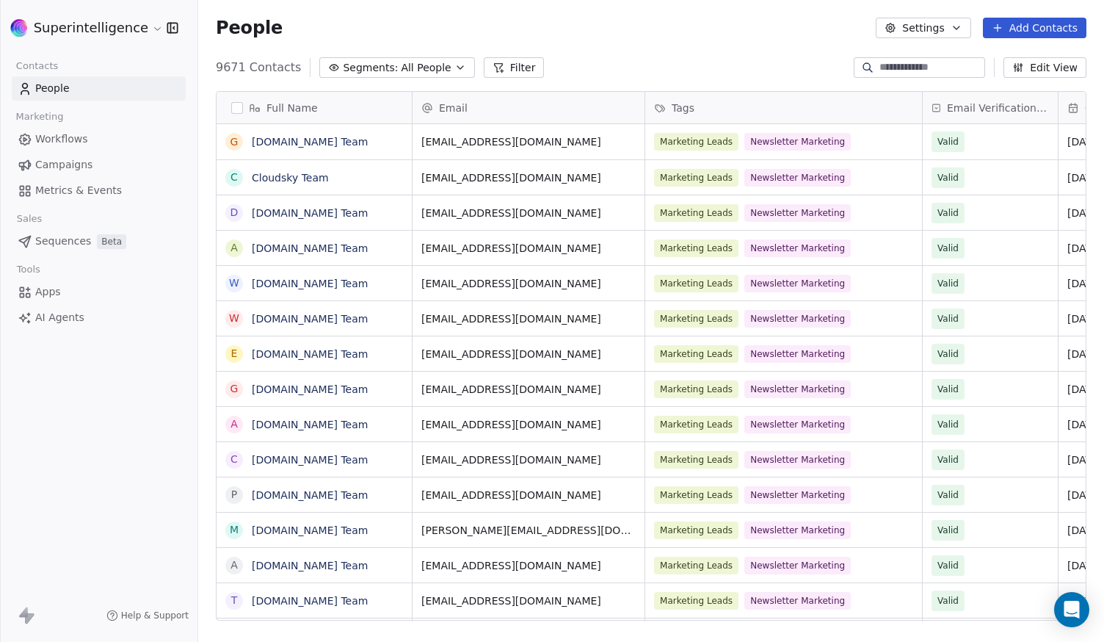
scroll to position [553, 895]
click at [84, 21] on html "Superintelligence Contacts People Marketing Workflows Campaigns Metrics & Event…" at bounding box center [552, 321] width 1104 height 642
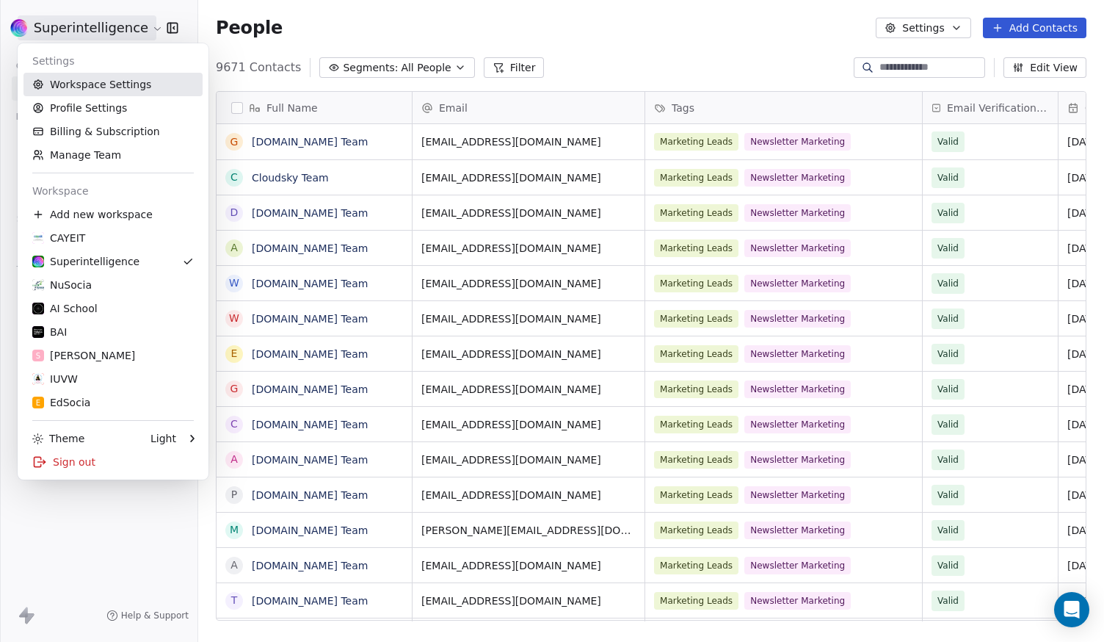
click at [138, 94] on link "Workspace Settings" at bounding box center [112, 84] width 179 height 23
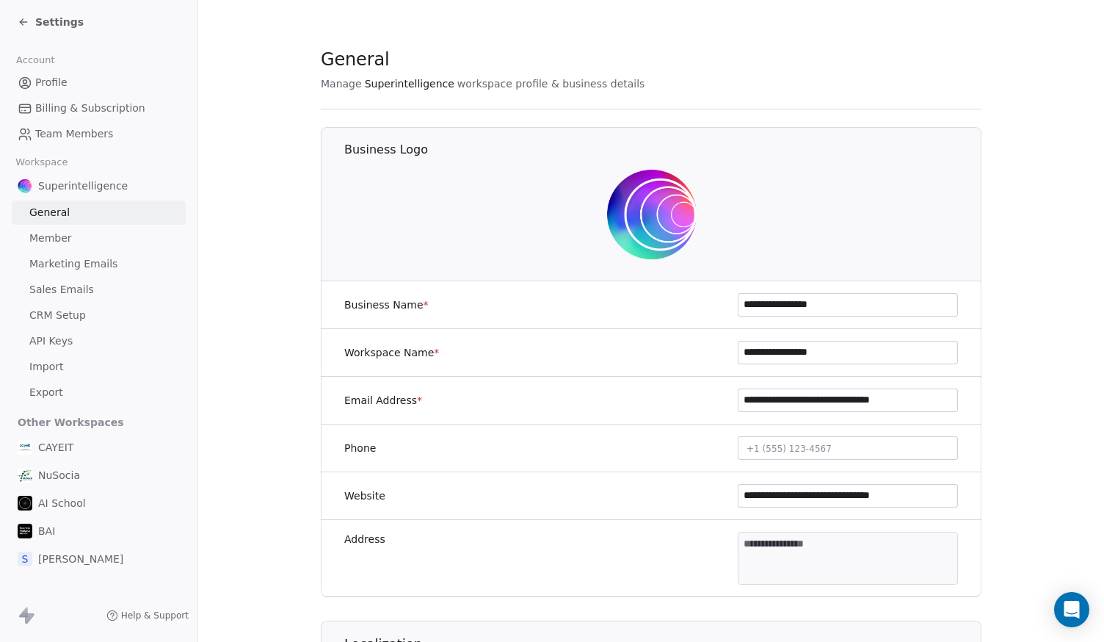
click at [63, 102] on span "Billing & Subscription" at bounding box center [90, 108] width 110 height 15
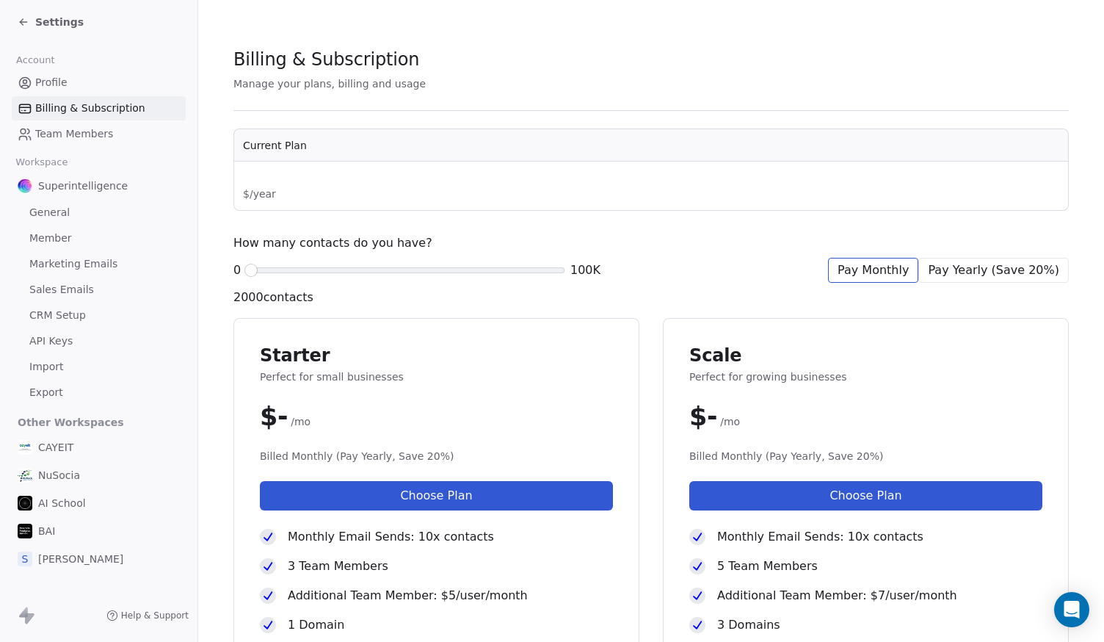
click at [65, 84] on span "Profile" at bounding box center [51, 82] width 32 height 15
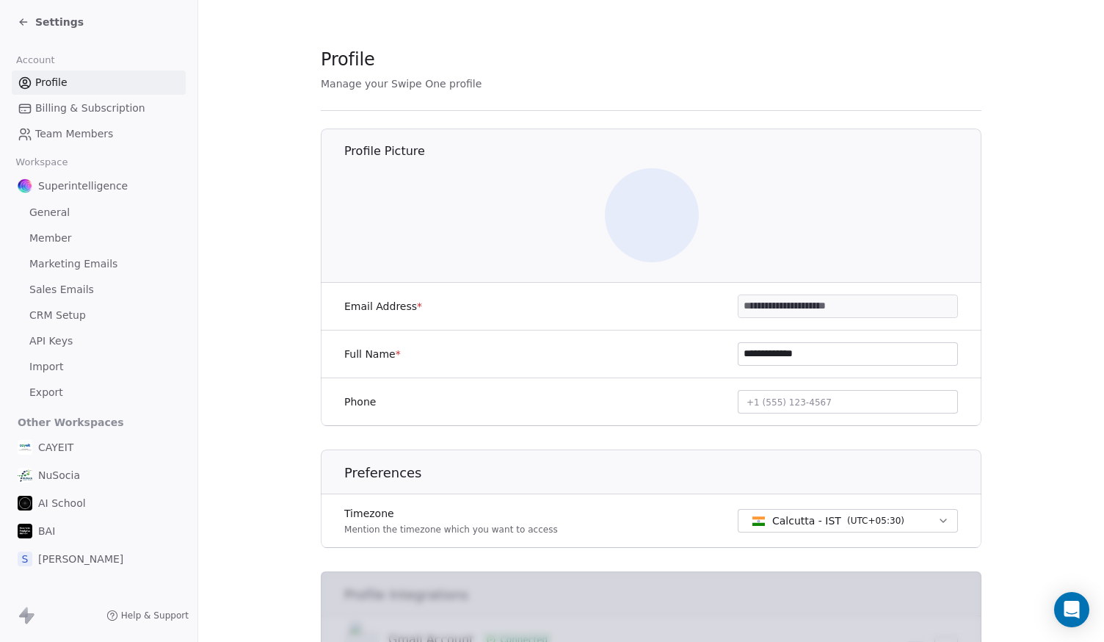
click at [66, 97] on link "Billing & Subscription" at bounding box center [99, 108] width 174 height 24
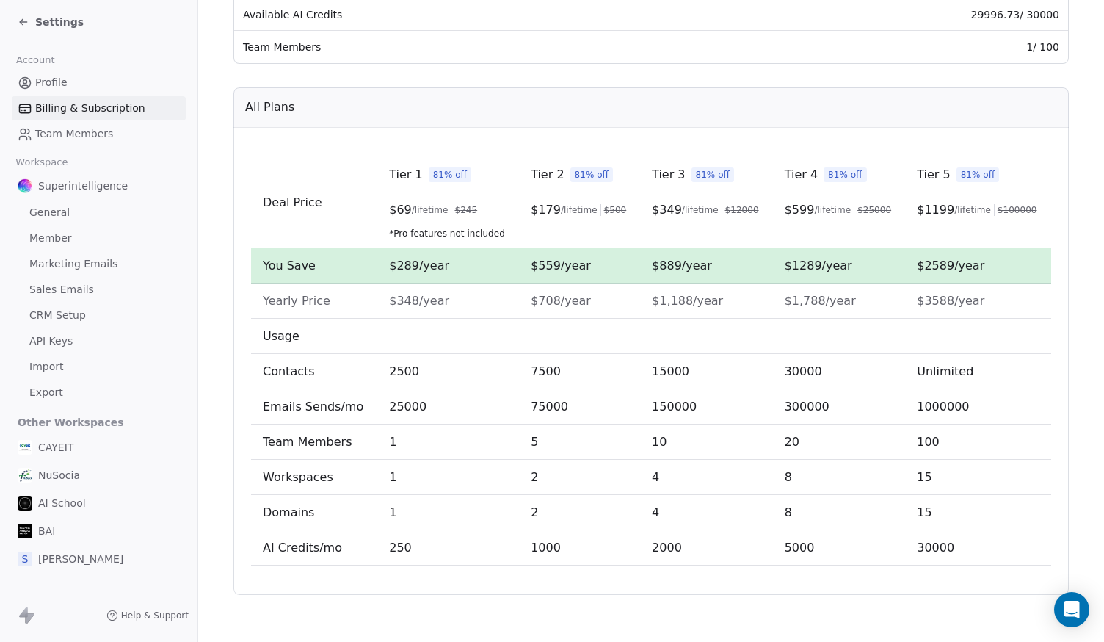
drag, startPoint x: 28, startPoint y: 615, endPoint x: 54, endPoint y: 614, distance: 25.7
click at [54, 614] on div "Help & Support" at bounding box center [98, 615] width 197 height 53
click at [55, 24] on span "Settings" at bounding box center [59, 22] width 48 height 15
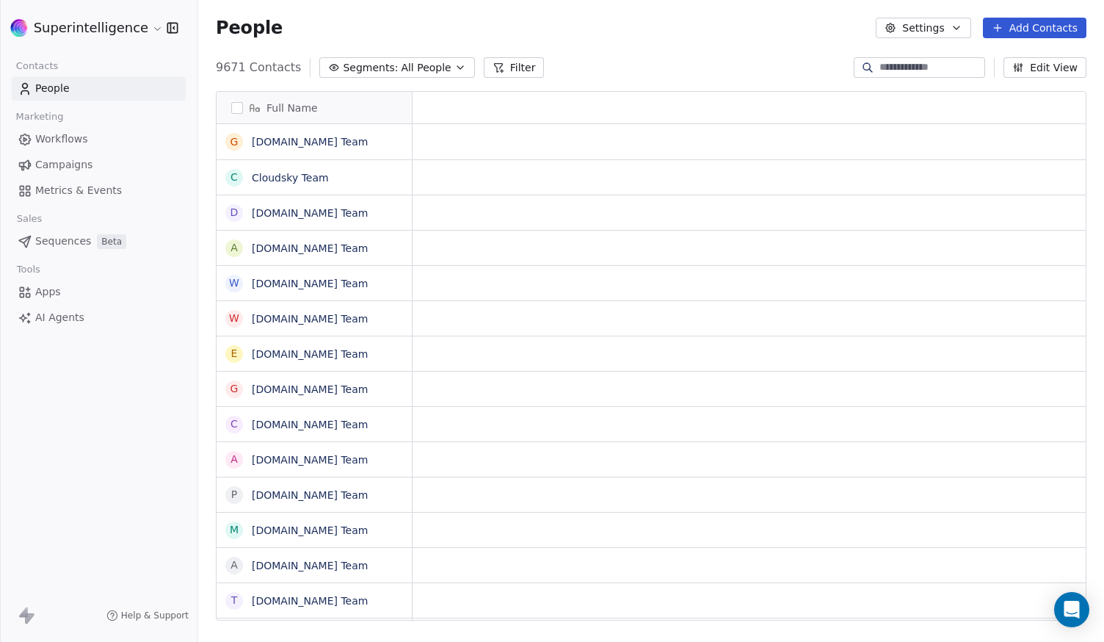
scroll to position [553, 895]
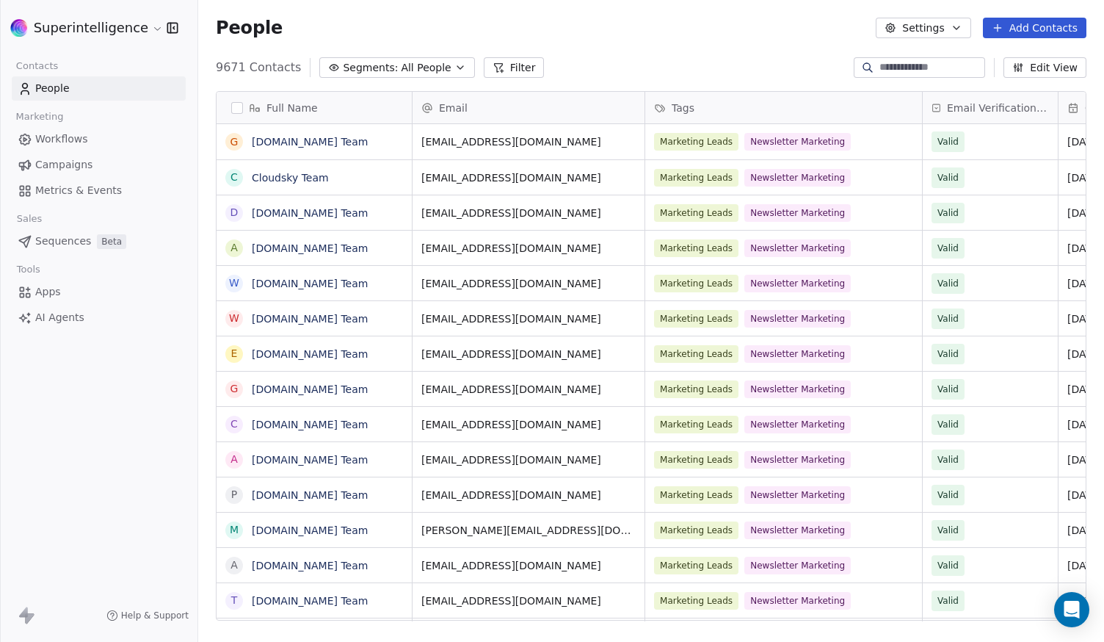
click at [65, 301] on link "Apps" at bounding box center [99, 292] width 174 height 24
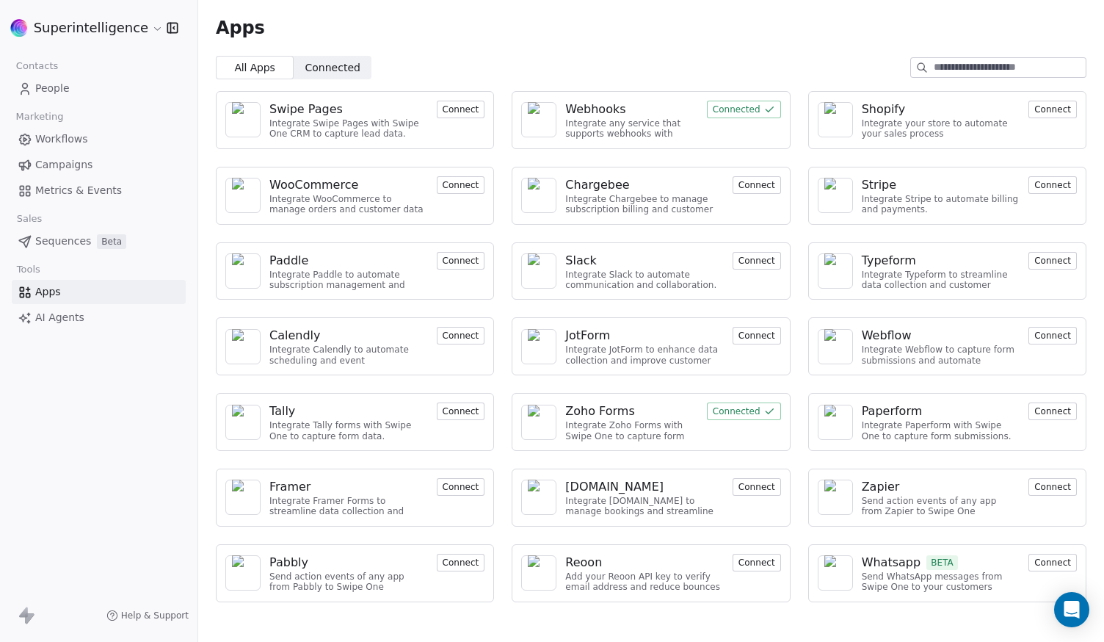
click at [550, 580] on img at bounding box center [539, 572] width 22 height 35
